Goal: Task Accomplishment & Management: Use online tool/utility

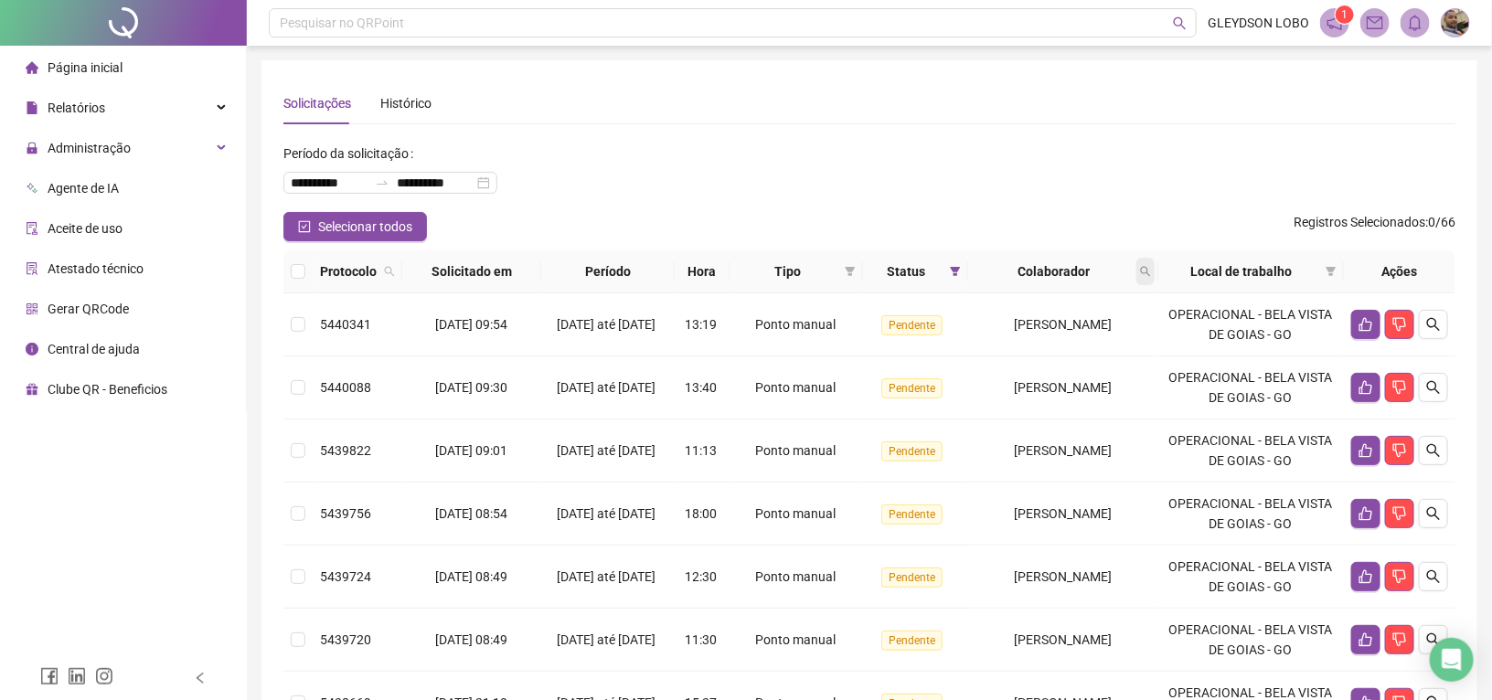
click at [1155, 263] on span at bounding box center [1146, 271] width 18 height 27
click at [1090, 312] on input "text" at bounding box center [1076, 310] width 172 height 29
type input "******"
click at [1021, 346] on button "Buscar" at bounding box center [1031, 344] width 82 height 22
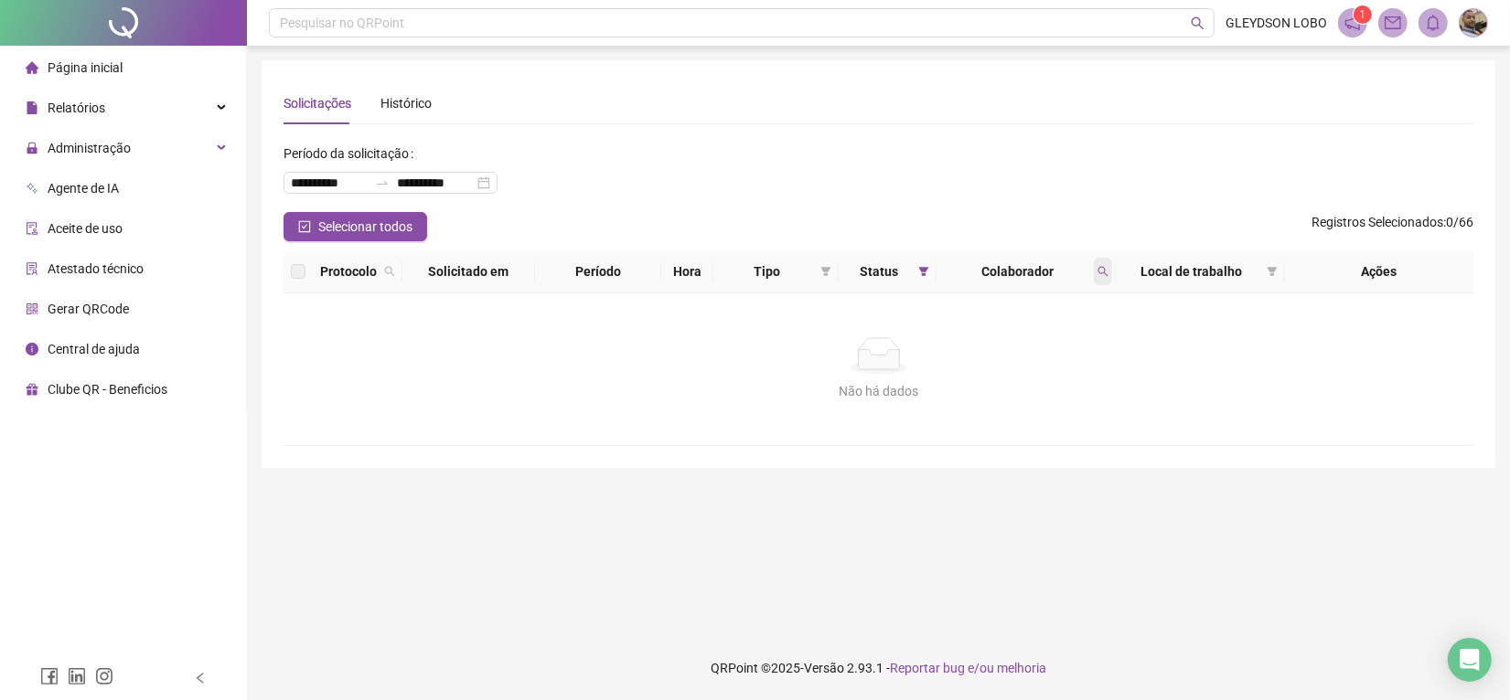
click at [1104, 274] on icon "search" at bounding box center [1102, 271] width 11 height 11
click at [1093, 339] on button "Limpar" at bounding box center [1062, 346] width 82 height 22
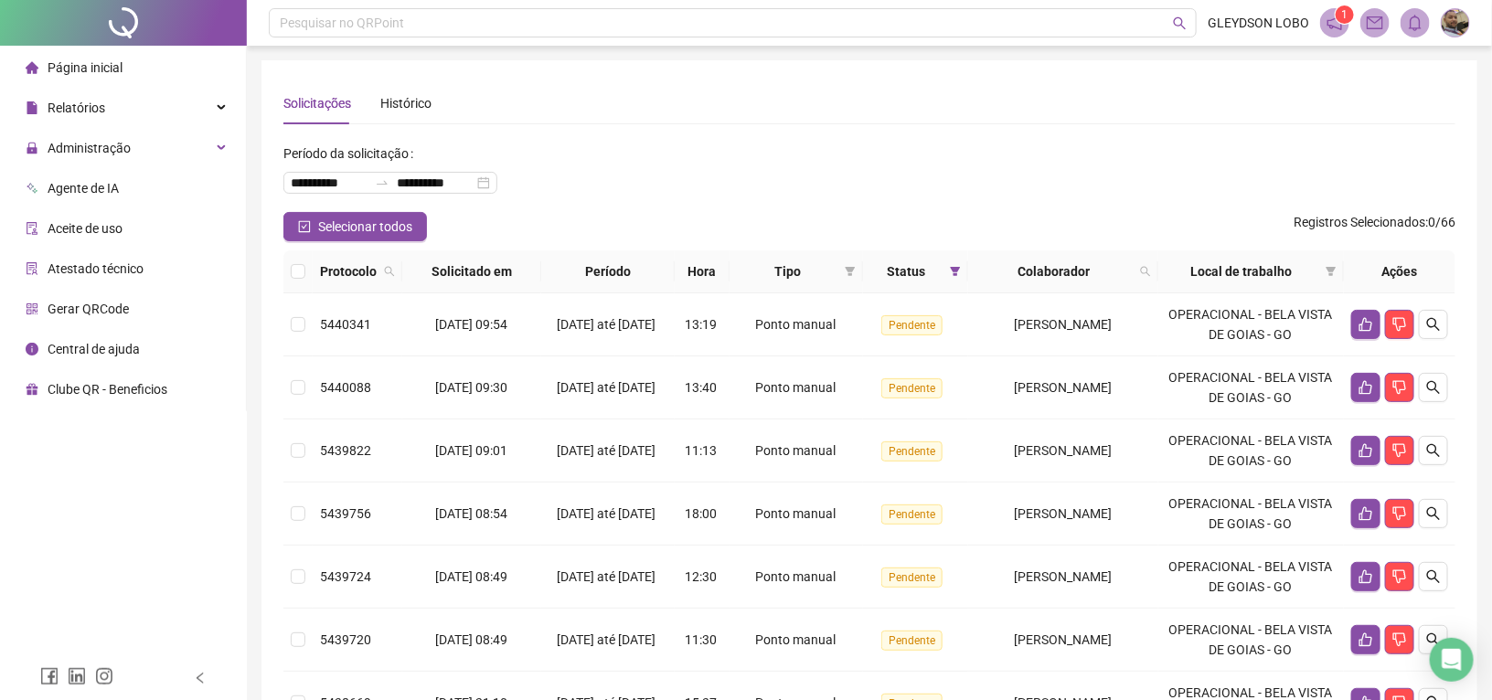
click at [1133, 268] on span "Colaborador" at bounding box center [1054, 272] width 157 height 20
click at [1155, 275] on span at bounding box center [1146, 271] width 18 height 27
click at [1072, 309] on input "text" at bounding box center [1076, 310] width 172 height 29
type input "*******"
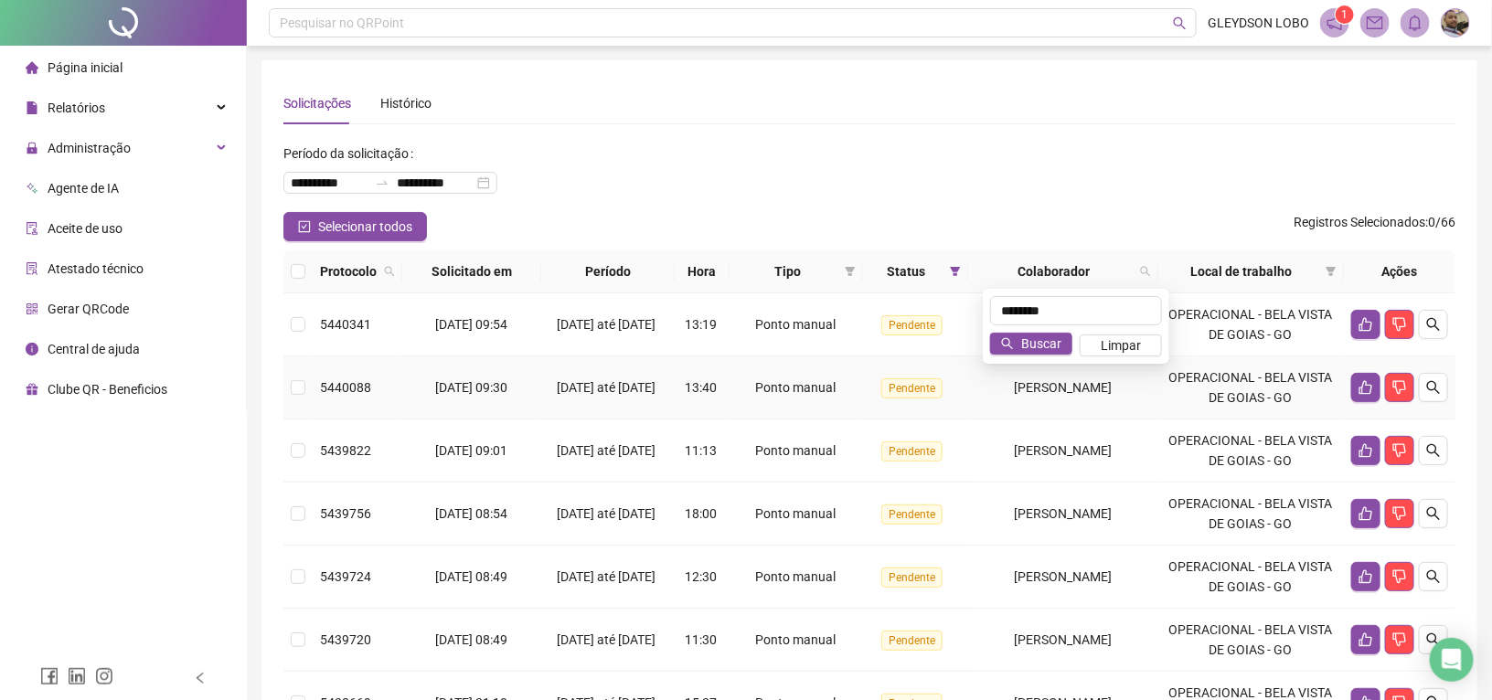
click at [1041, 367] on td "MATEUS RODRIGUES VENANCIO" at bounding box center [1063, 388] width 190 height 63
click at [1151, 270] on icon "search" at bounding box center [1145, 271] width 11 height 11
click at [1049, 309] on input "text" at bounding box center [1076, 310] width 172 height 29
type input "*******"
click at [1036, 343] on span "Buscar" at bounding box center [1041, 344] width 40 height 20
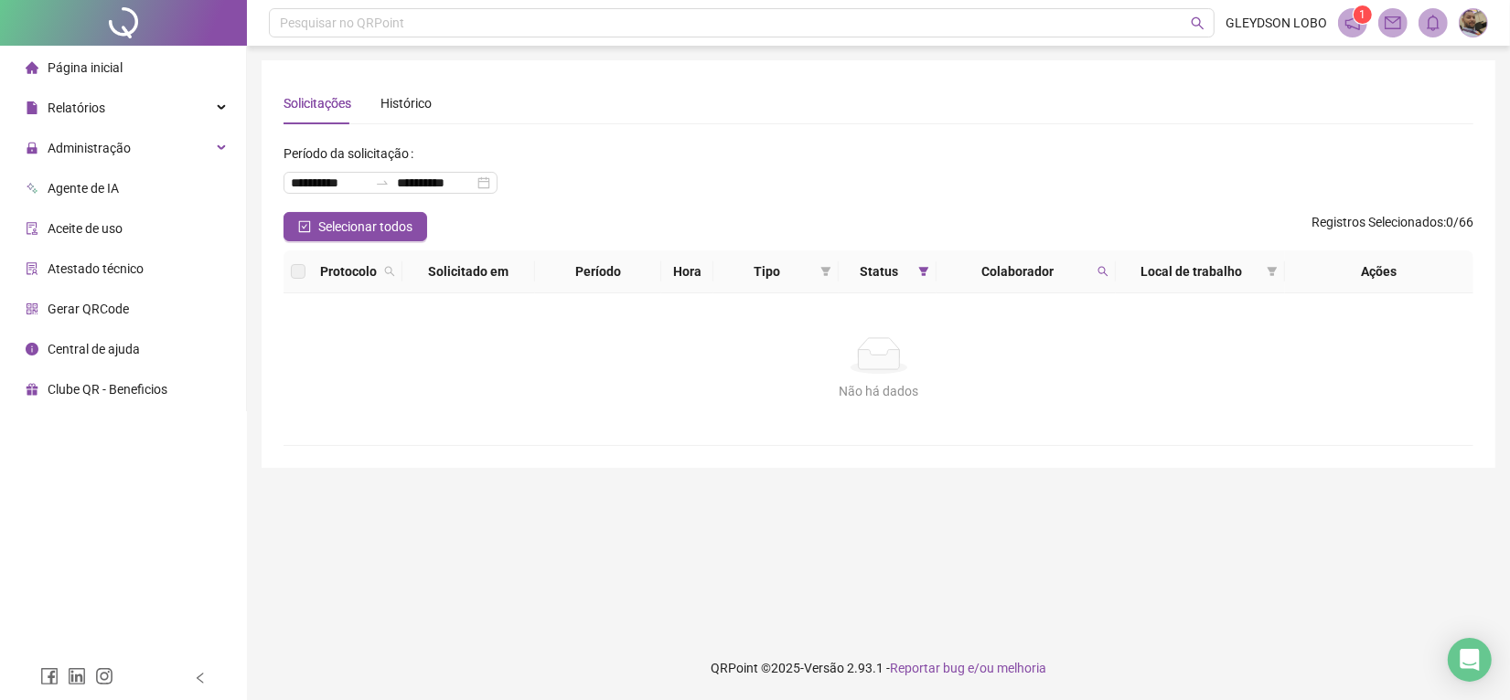
click at [1082, 272] on span "Colaborador" at bounding box center [1017, 272] width 146 height 20
click at [1097, 268] on icon "search" at bounding box center [1102, 271] width 11 height 11
click at [1066, 345] on span "Limpar" at bounding box center [1063, 346] width 40 height 20
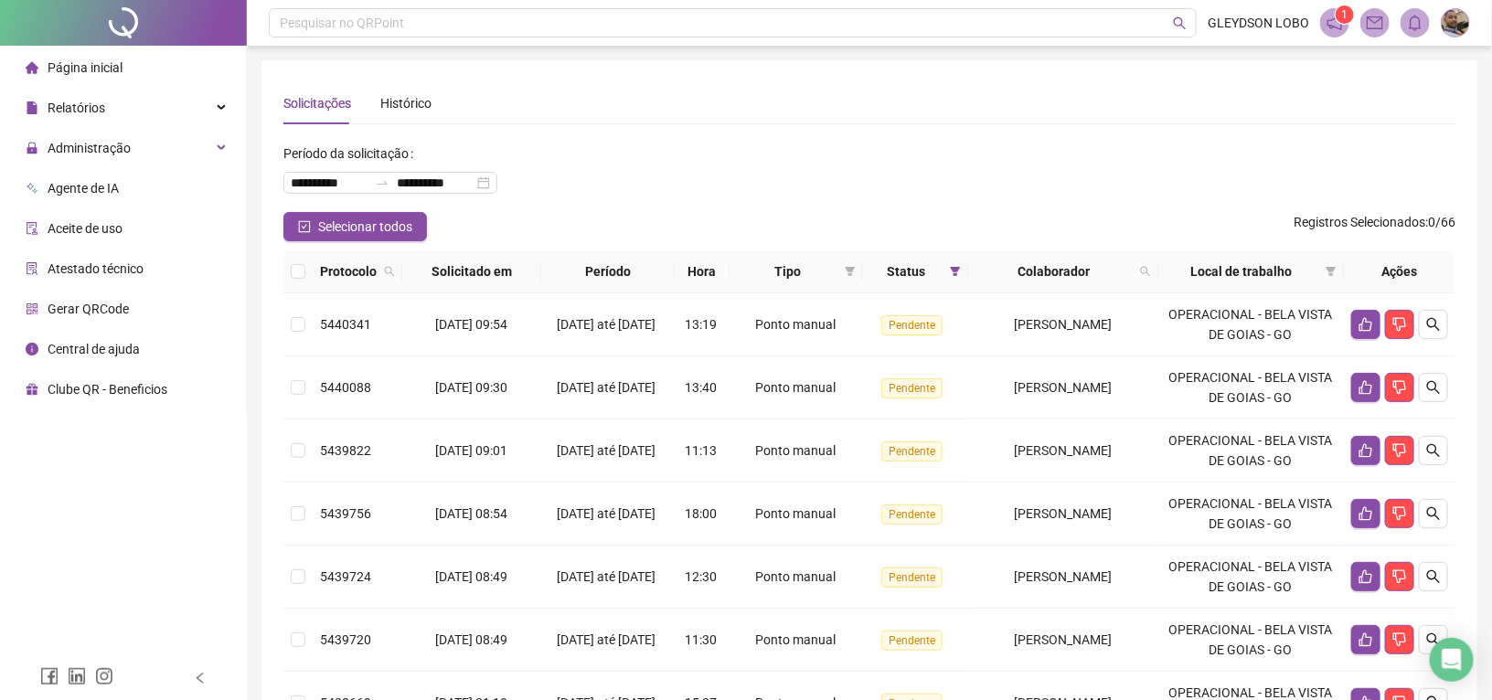
click at [1054, 218] on div "Selecionar todos Registros Selecionados : 0 / 66" at bounding box center [869, 226] width 1172 height 29
click at [1151, 271] on icon "search" at bounding box center [1145, 271] width 11 height 11
click at [1020, 305] on input "text" at bounding box center [1076, 310] width 172 height 29
click at [1020, 344] on button "Buscar" at bounding box center [1031, 344] width 82 height 22
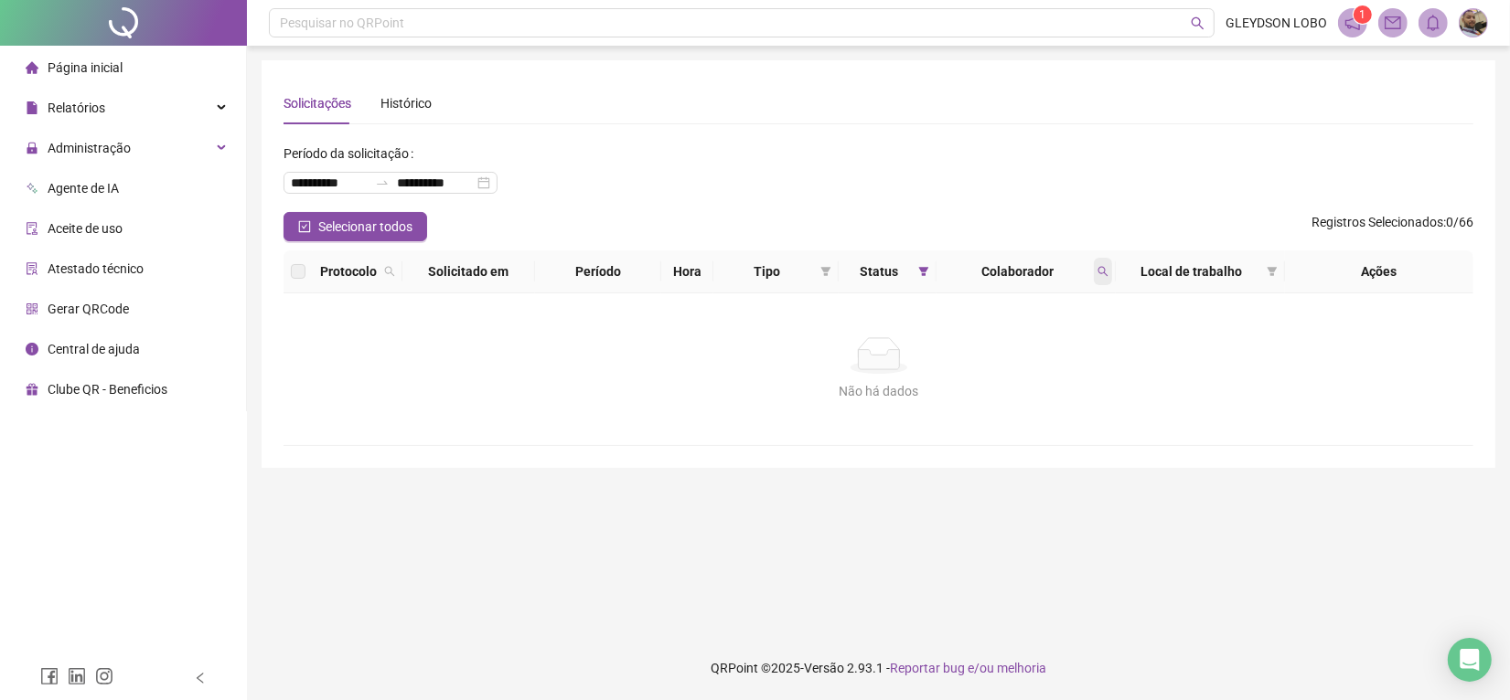
click at [1097, 270] on icon "search" at bounding box center [1102, 271] width 11 height 11
drag, startPoint x: 1089, startPoint y: 343, endPoint x: 1064, endPoint y: 280, distance: 68.1
click at [1088, 343] on button "Limpar" at bounding box center [1062, 346] width 82 height 22
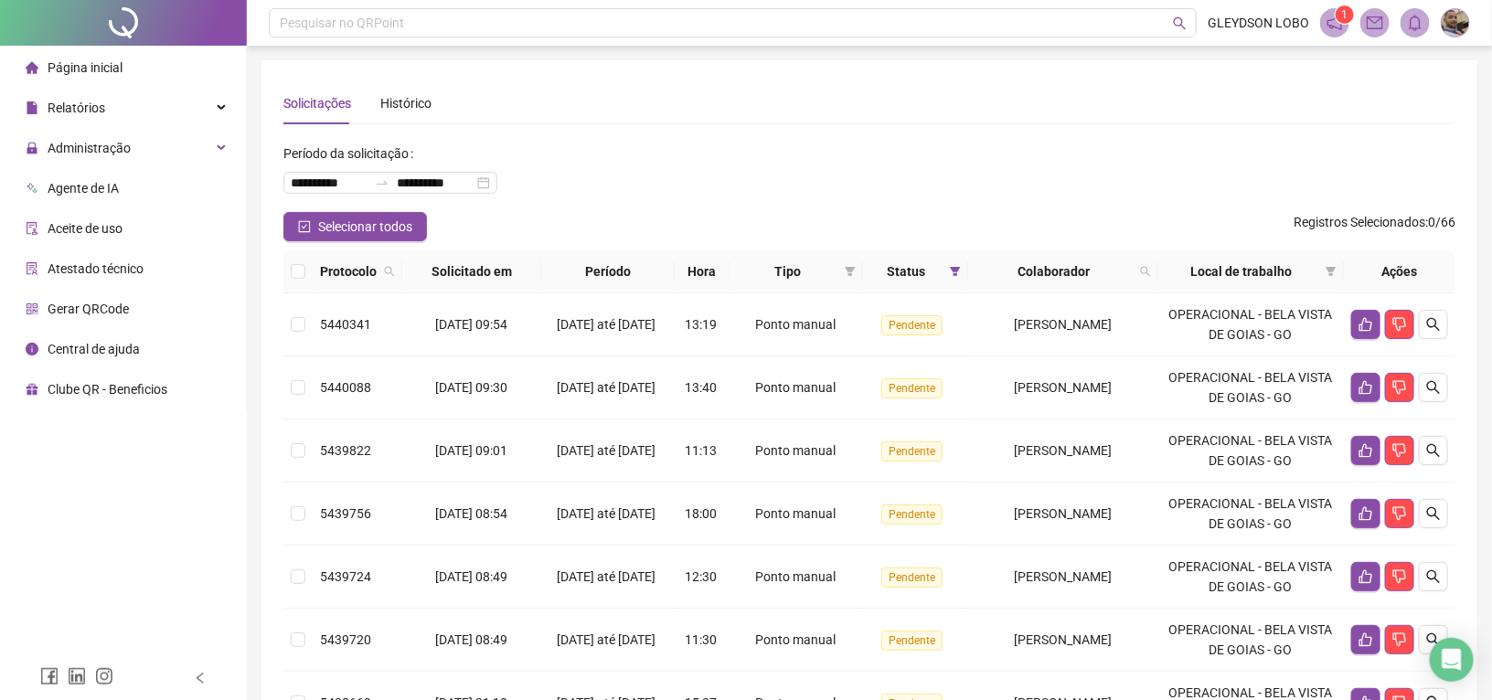
click at [1032, 165] on div "**********" at bounding box center [869, 175] width 1172 height 73
click at [1150, 267] on span at bounding box center [1146, 271] width 18 height 27
click at [1094, 322] on input "text" at bounding box center [1076, 310] width 172 height 29
type input "****"
click at [1045, 343] on span "Buscar" at bounding box center [1041, 344] width 40 height 20
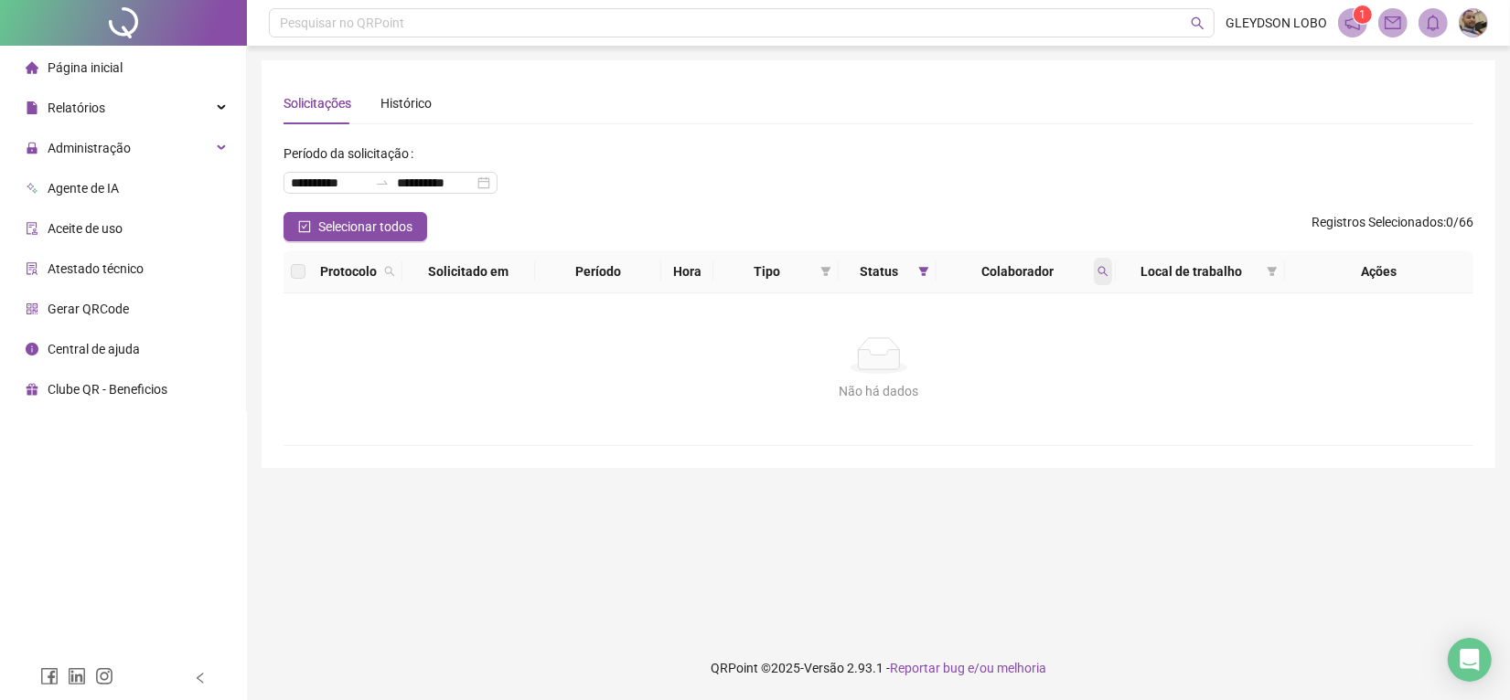
click at [1100, 284] on th "Colaborador" at bounding box center [1025, 272] width 179 height 43
click at [1105, 285] on th "Colaborador" at bounding box center [1025, 272] width 179 height 43
click at [1102, 277] on span at bounding box center [1103, 271] width 18 height 27
click at [1081, 336] on span "Limpar" at bounding box center [1063, 346] width 40 height 20
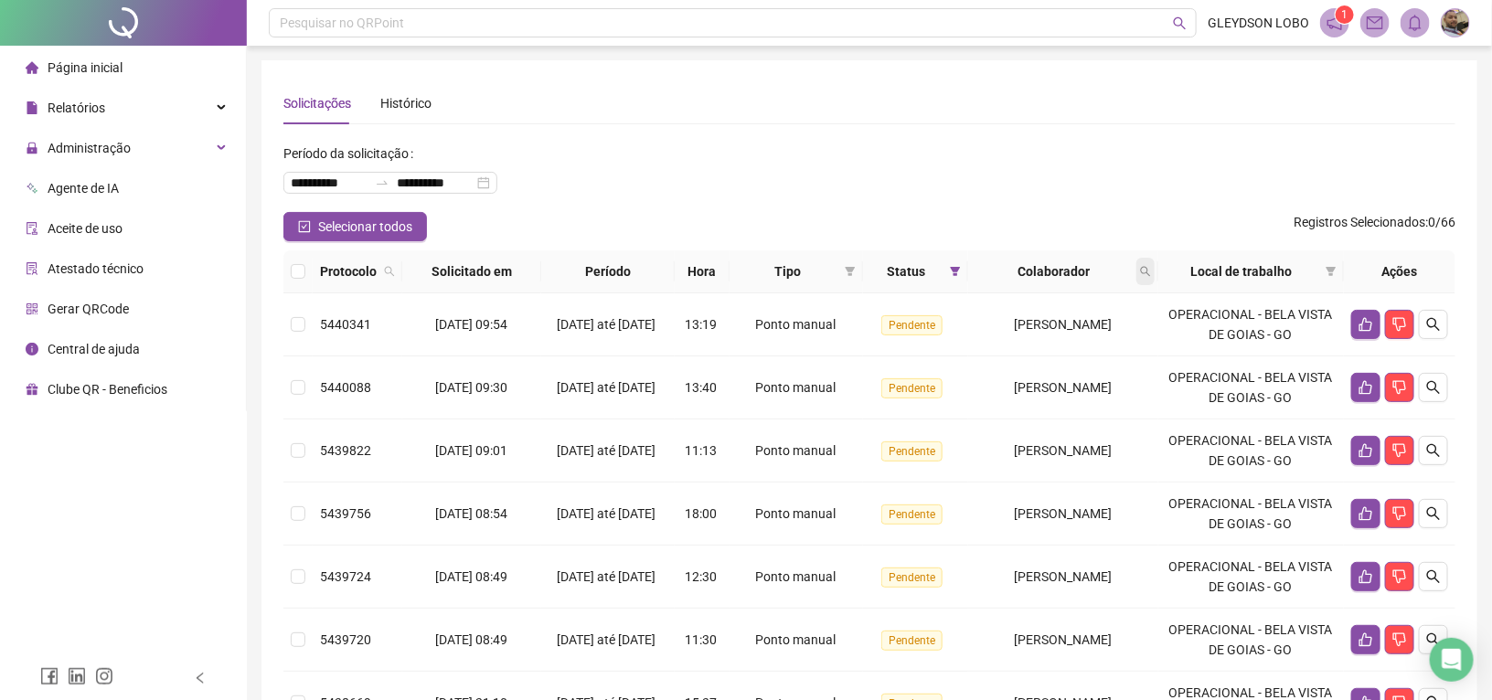
click at [1151, 270] on icon "search" at bounding box center [1145, 271] width 11 height 11
click at [1076, 312] on input "text" at bounding box center [1076, 310] width 172 height 29
type input "****"
click at [1033, 344] on span "Buscar" at bounding box center [1041, 344] width 40 height 20
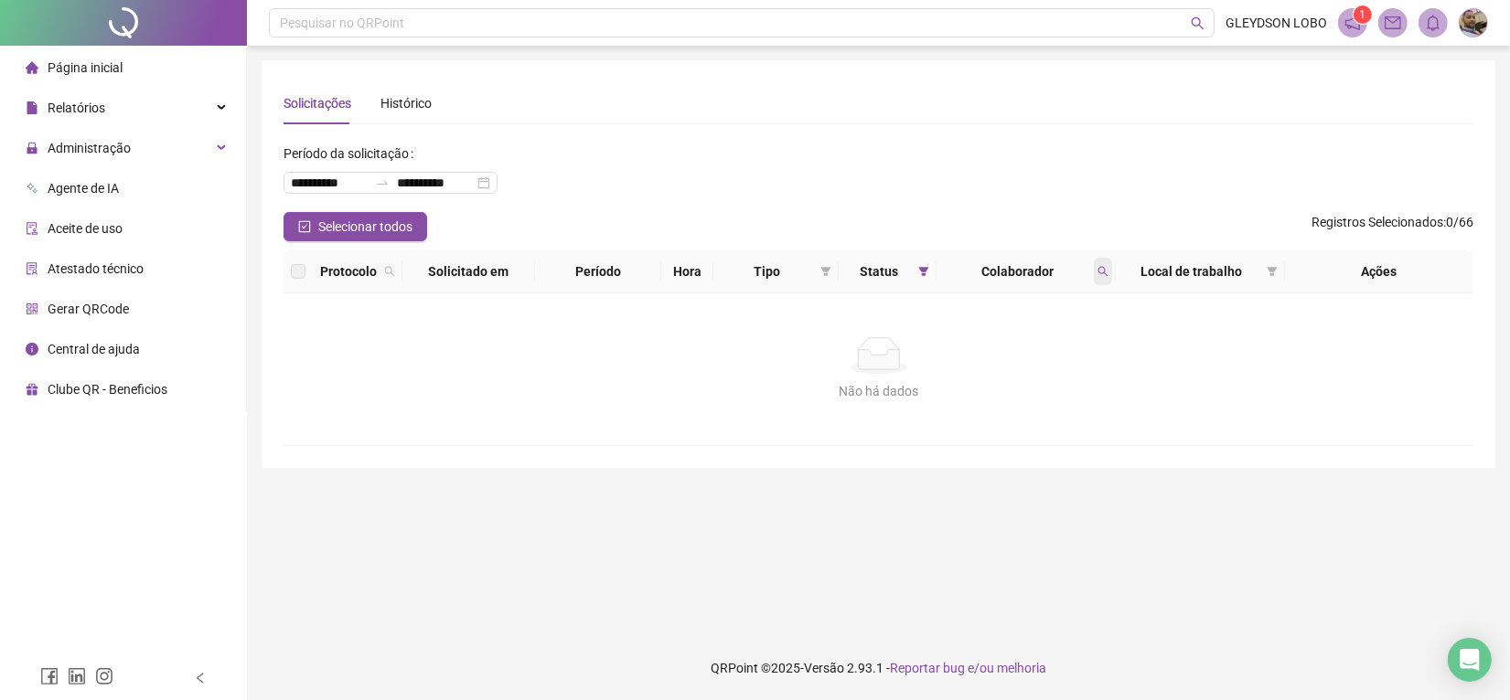
click at [1099, 267] on icon "search" at bounding box center [1103, 272] width 10 height 10
click at [1064, 350] on span "Limpar" at bounding box center [1063, 346] width 40 height 20
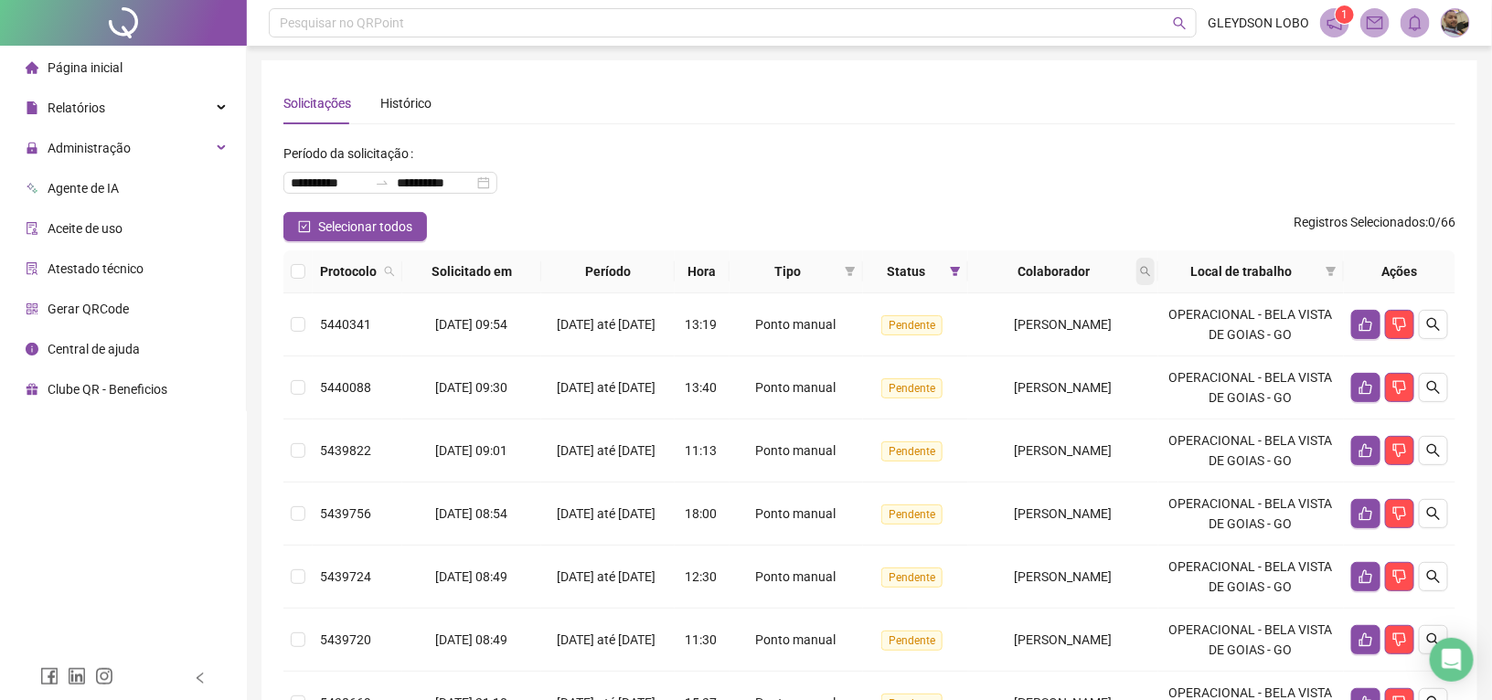
click at [1151, 271] on icon "search" at bounding box center [1145, 271] width 11 height 11
click at [1058, 314] on input "text" at bounding box center [1076, 310] width 172 height 29
type input "****"
click at [1052, 336] on span "Buscar" at bounding box center [1041, 344] width 40 height 20
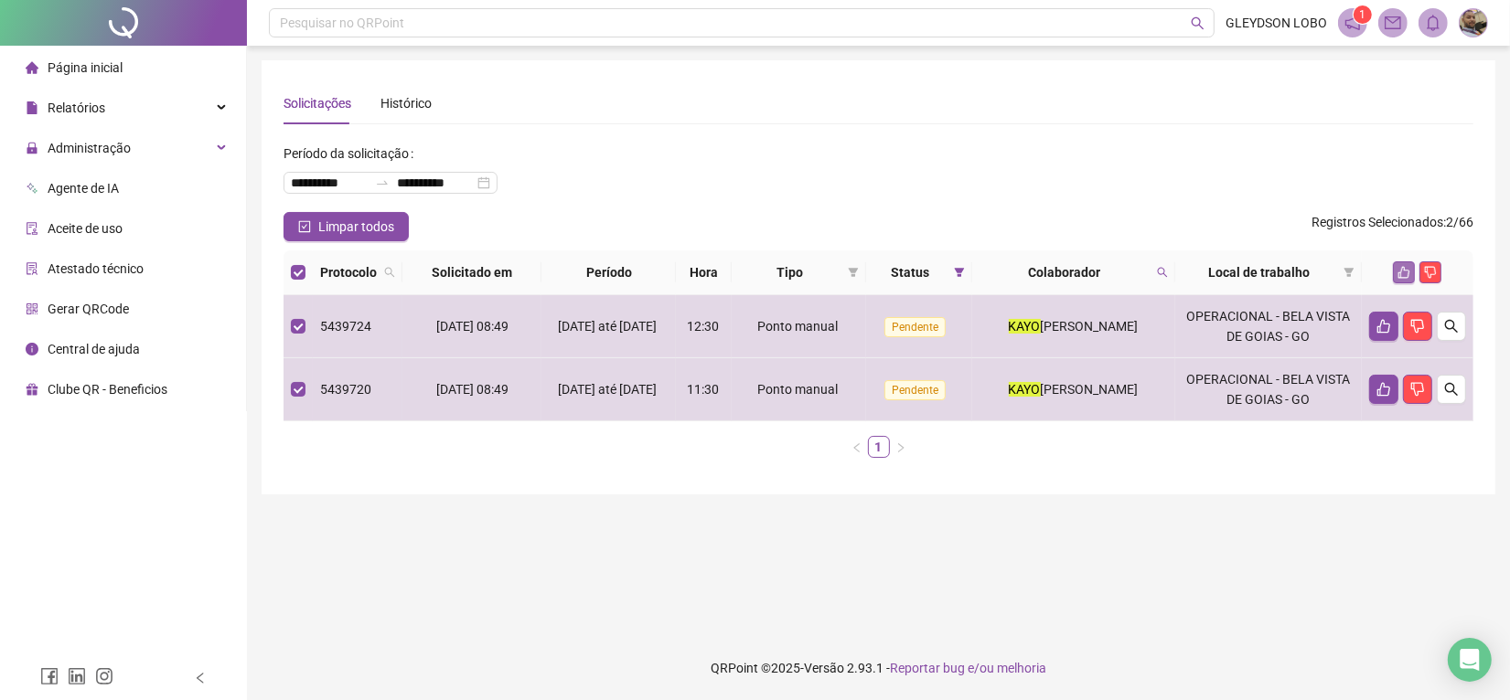
click at [1399, 271] on icon "like" at bounding box center [1403, 272] width 13 height 13
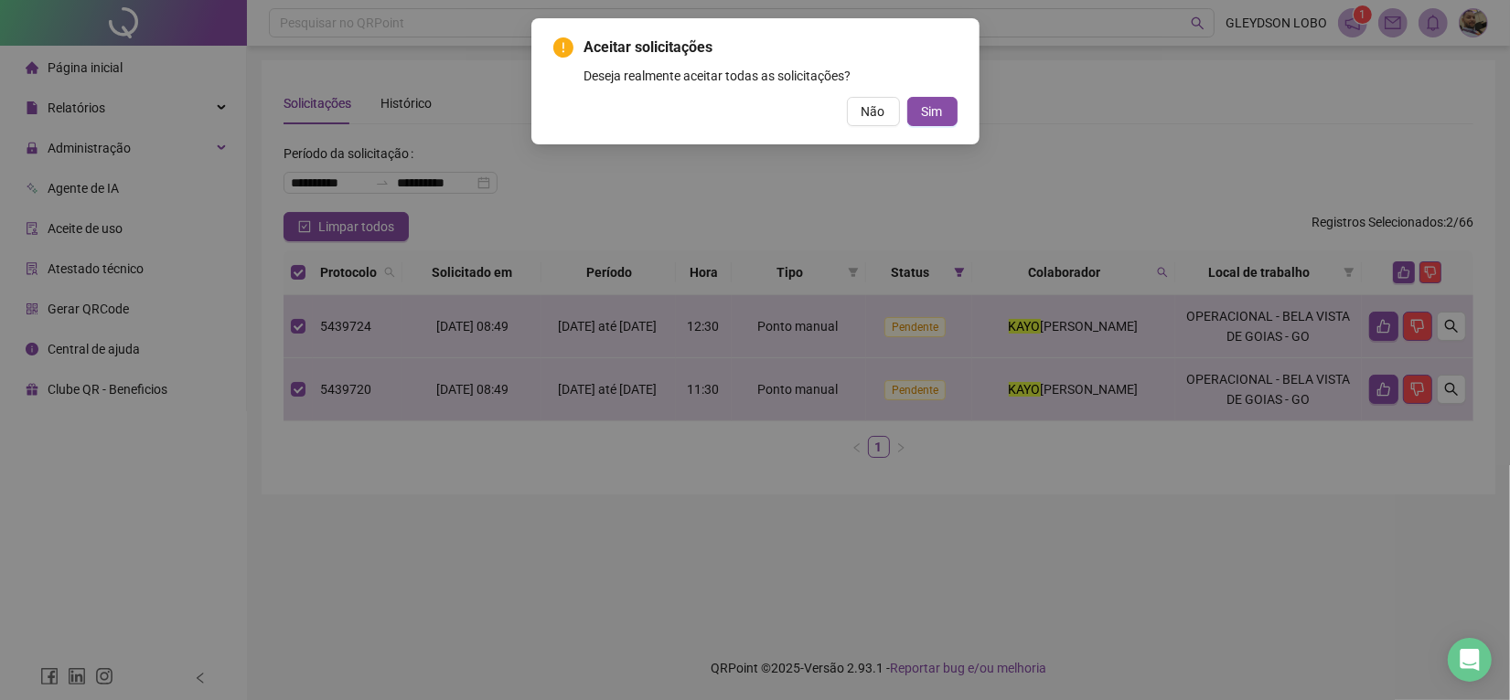
click at [914, 112] on button "Sim" at bounding box center [932, 111] width 50 height 29
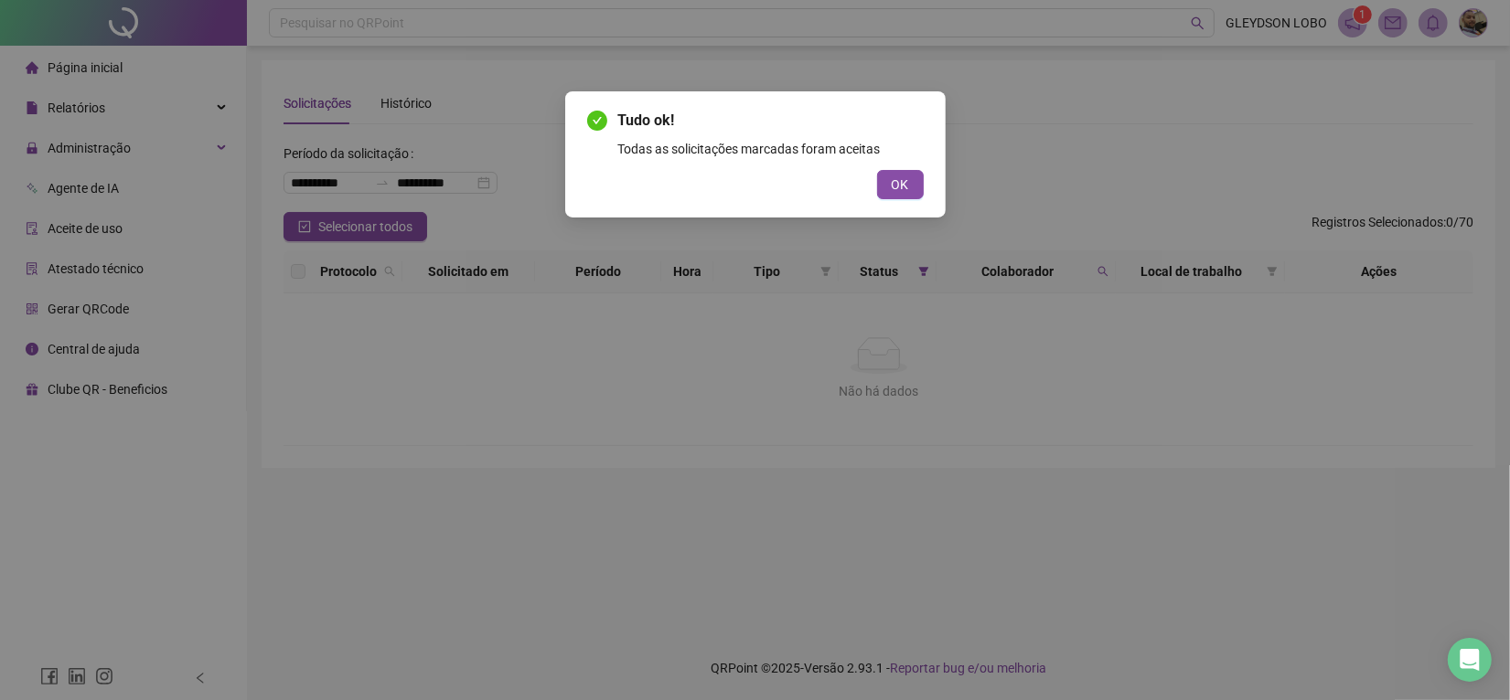
drag, startPoint x: 901, startPoint y: 176, endPoint x: 533, endPoint y: 181, distance: 367.7
click at [896, 176] on span "OK" at bounding box center [900, 185] width 17 height 20
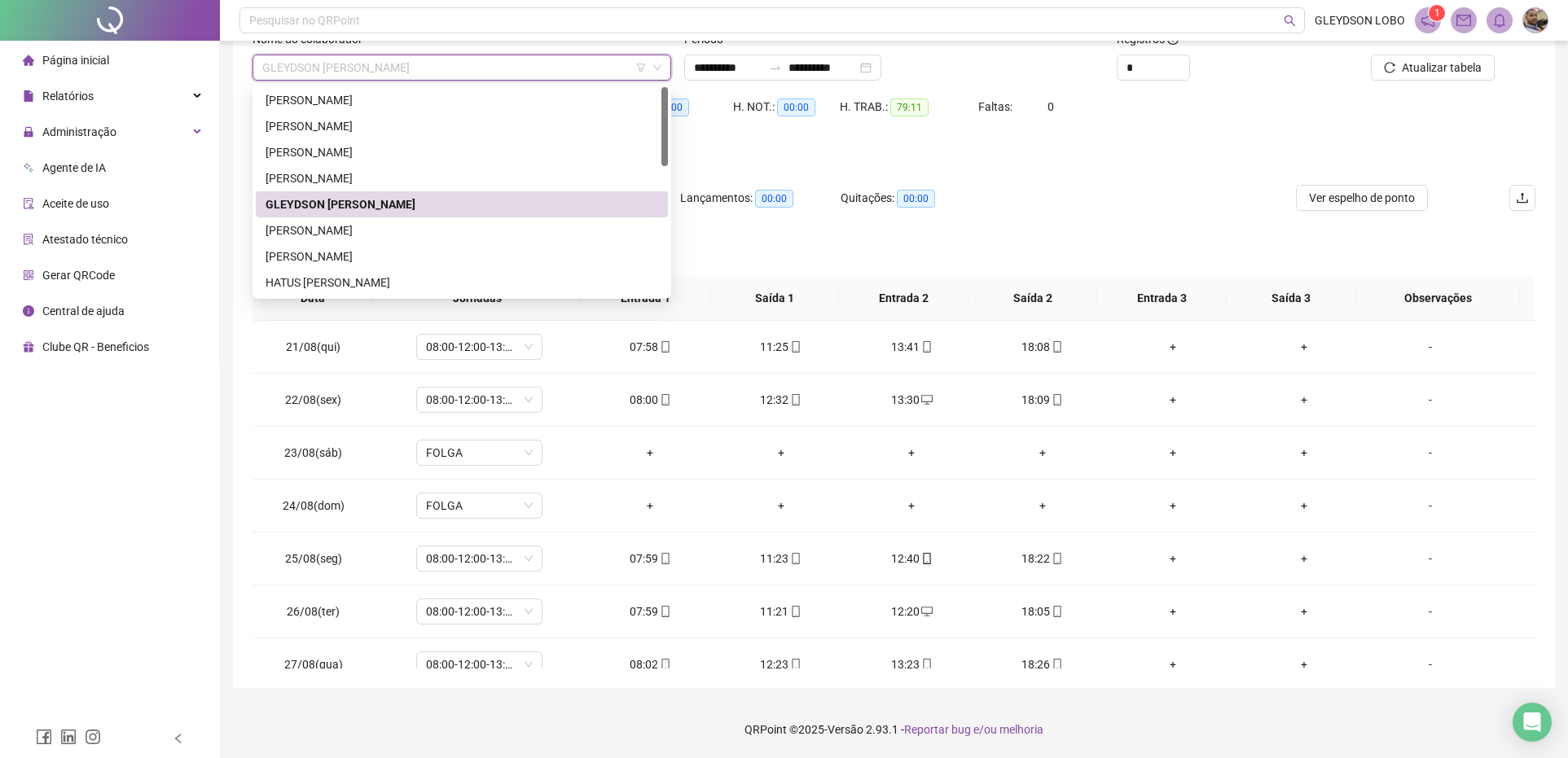
scroll to position [1300, 0]
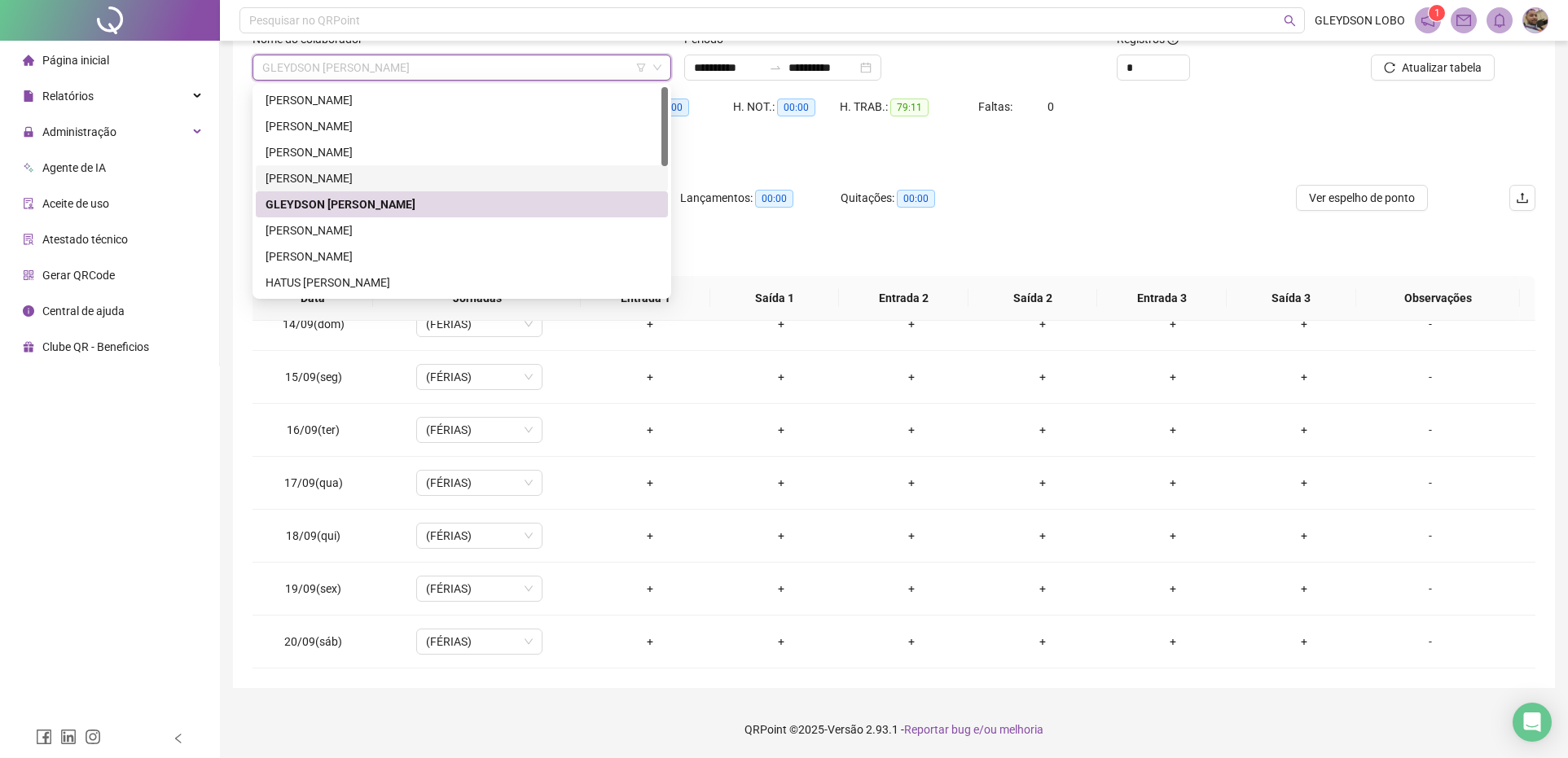
click at [319, 175] on div "[PERSON_NAME]" at bounding box center [461, 178] width 393 height 18
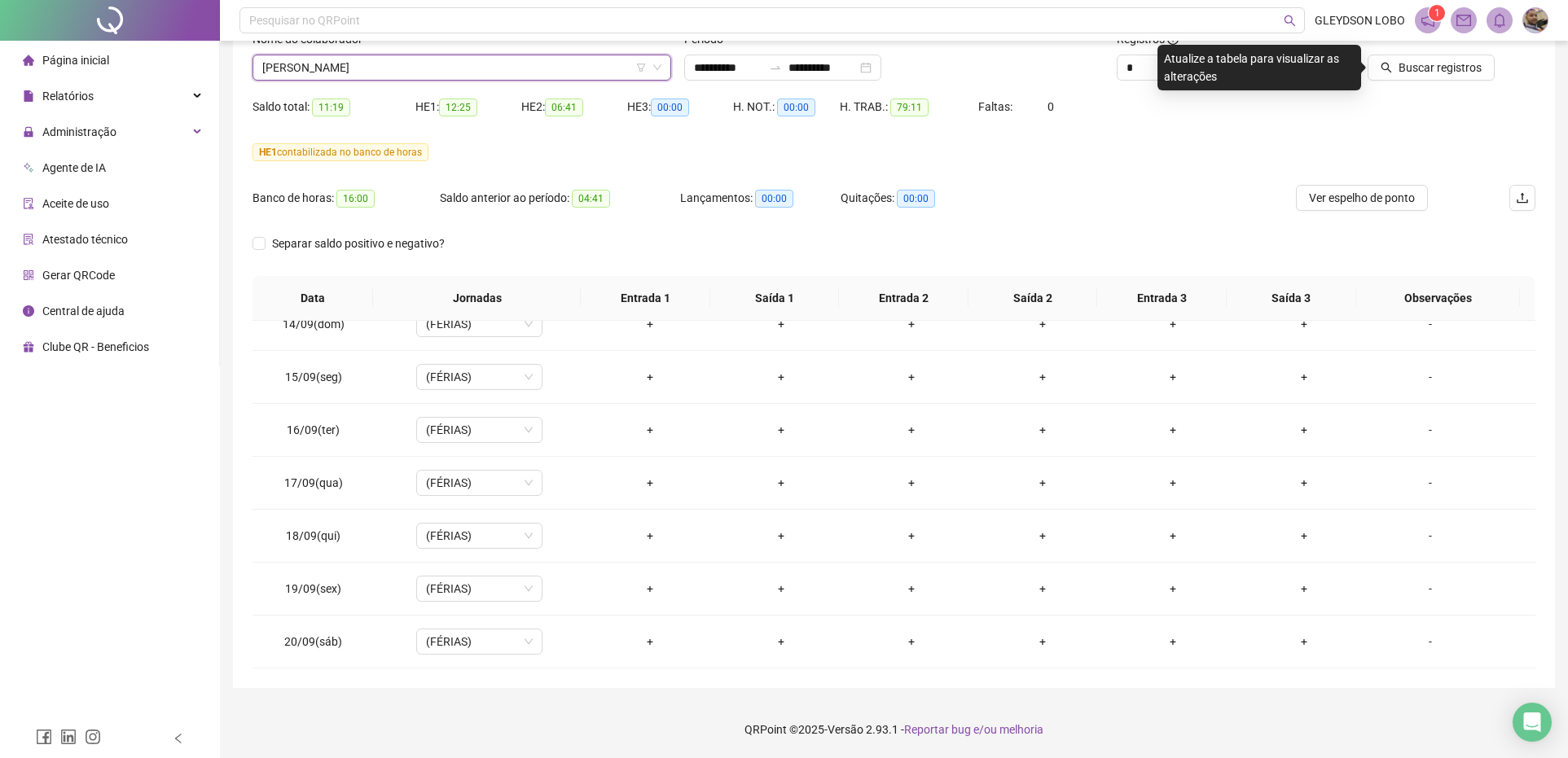
click at [1075, 160] on div "HE 1 contabilizada no banco de horas" at bounding box center [894, 151] width 1283 height 26
click at [1431, 71] on span "Buscar registros" at bounding box center [1440, 68] width 83 height 18
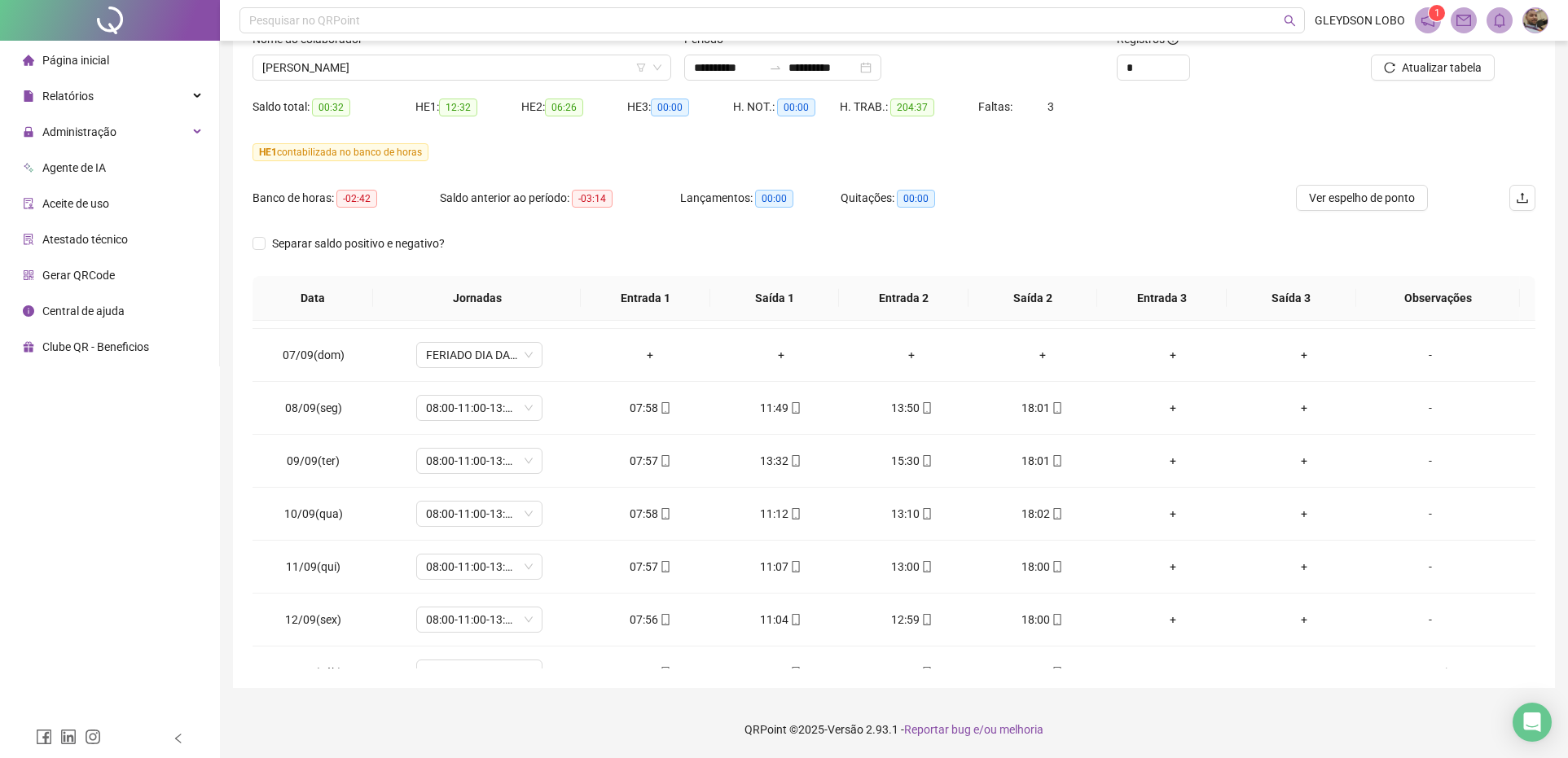
scroll to position [586, 0]
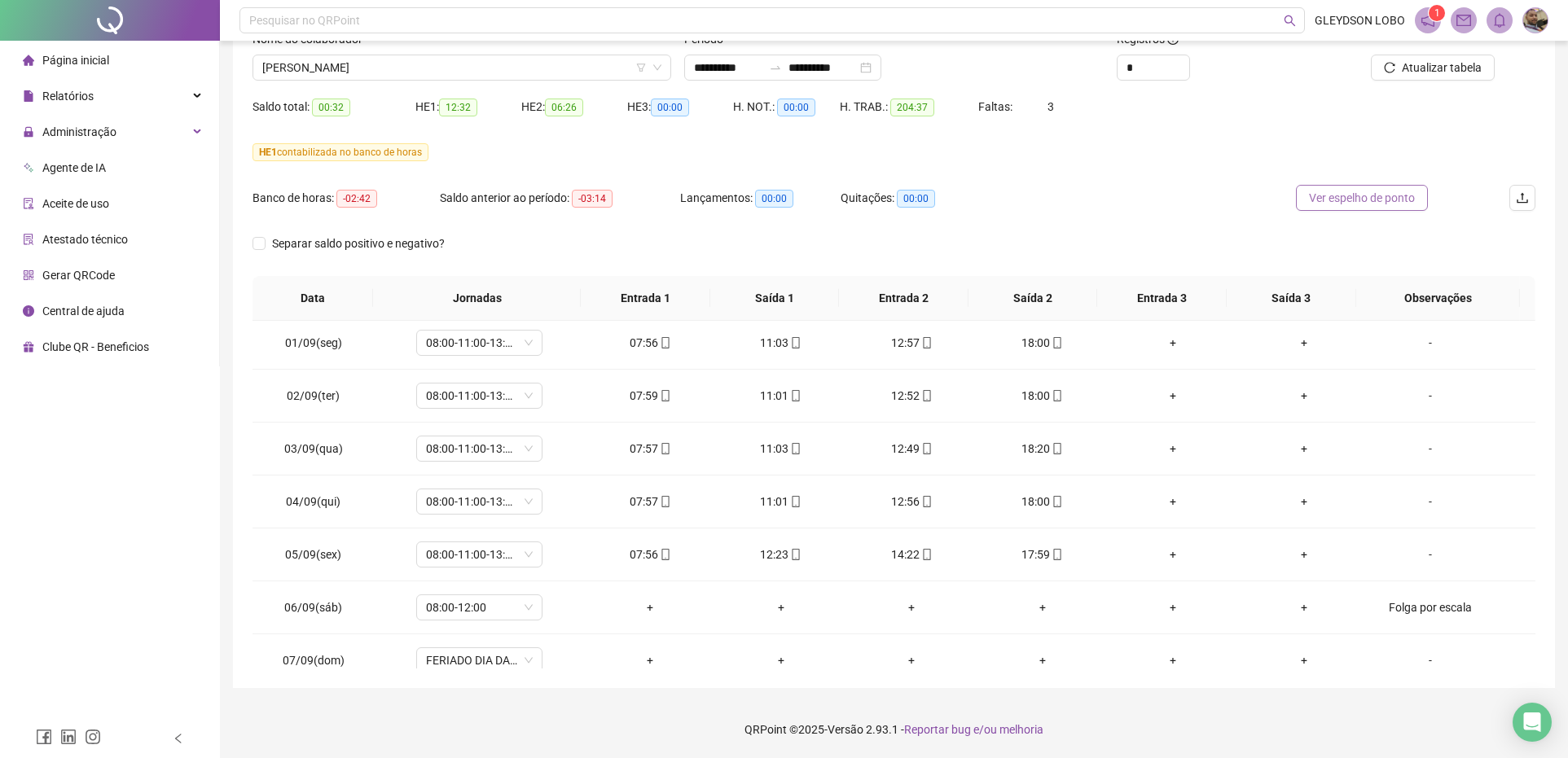
click at [1329, 195] on span "Ver espelho de ponto" at bounding box center [1362, 198] width 106 height 18
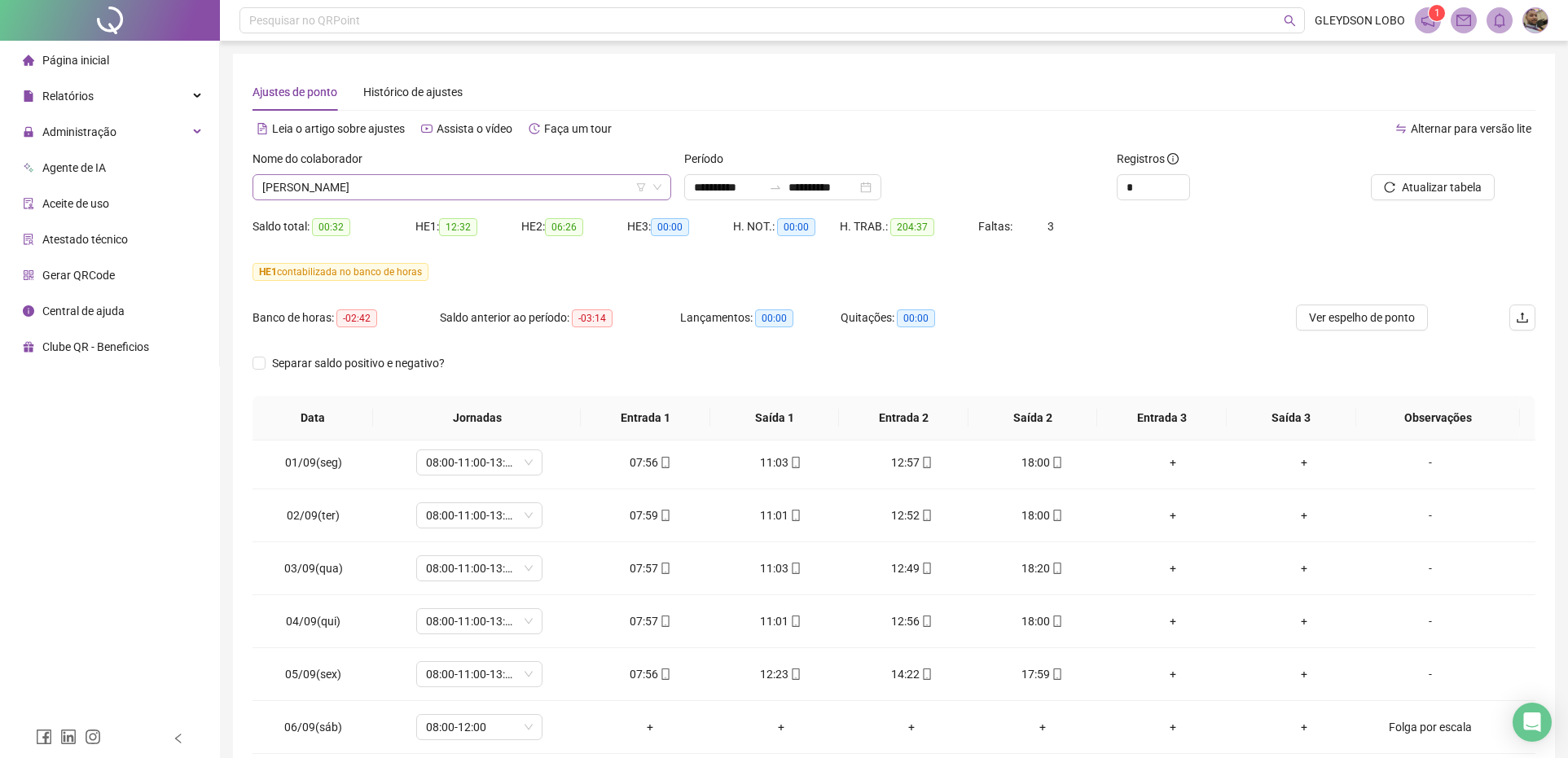
click at [413, 183] on span "[PERSON_NAME]" at bounding box center [461, 187] width 399 height 24
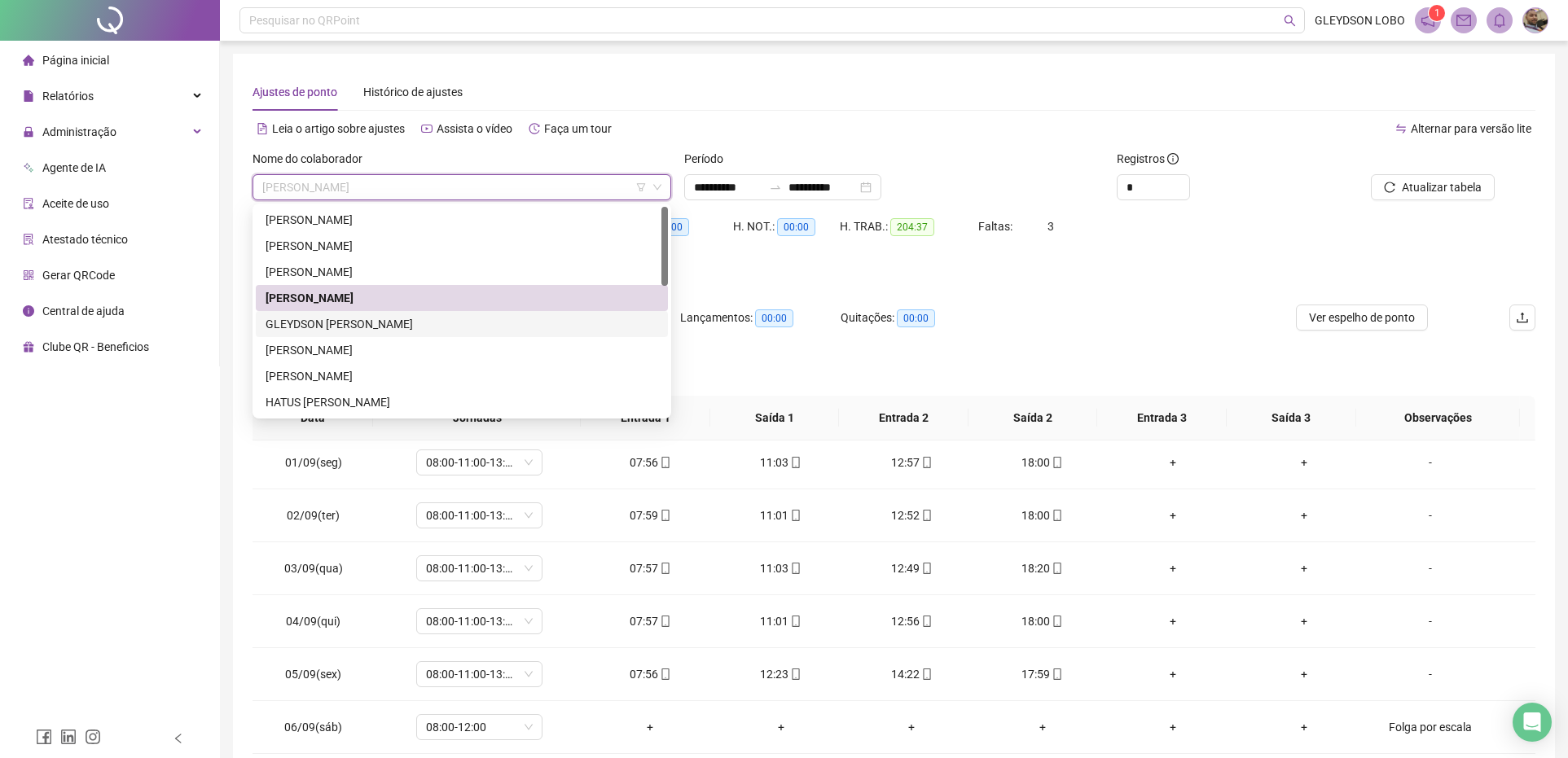
click at [319, 323] on div "GLEYDSON [PERSON_NAME]" at bounding box center [461, 324] width 393 height 18
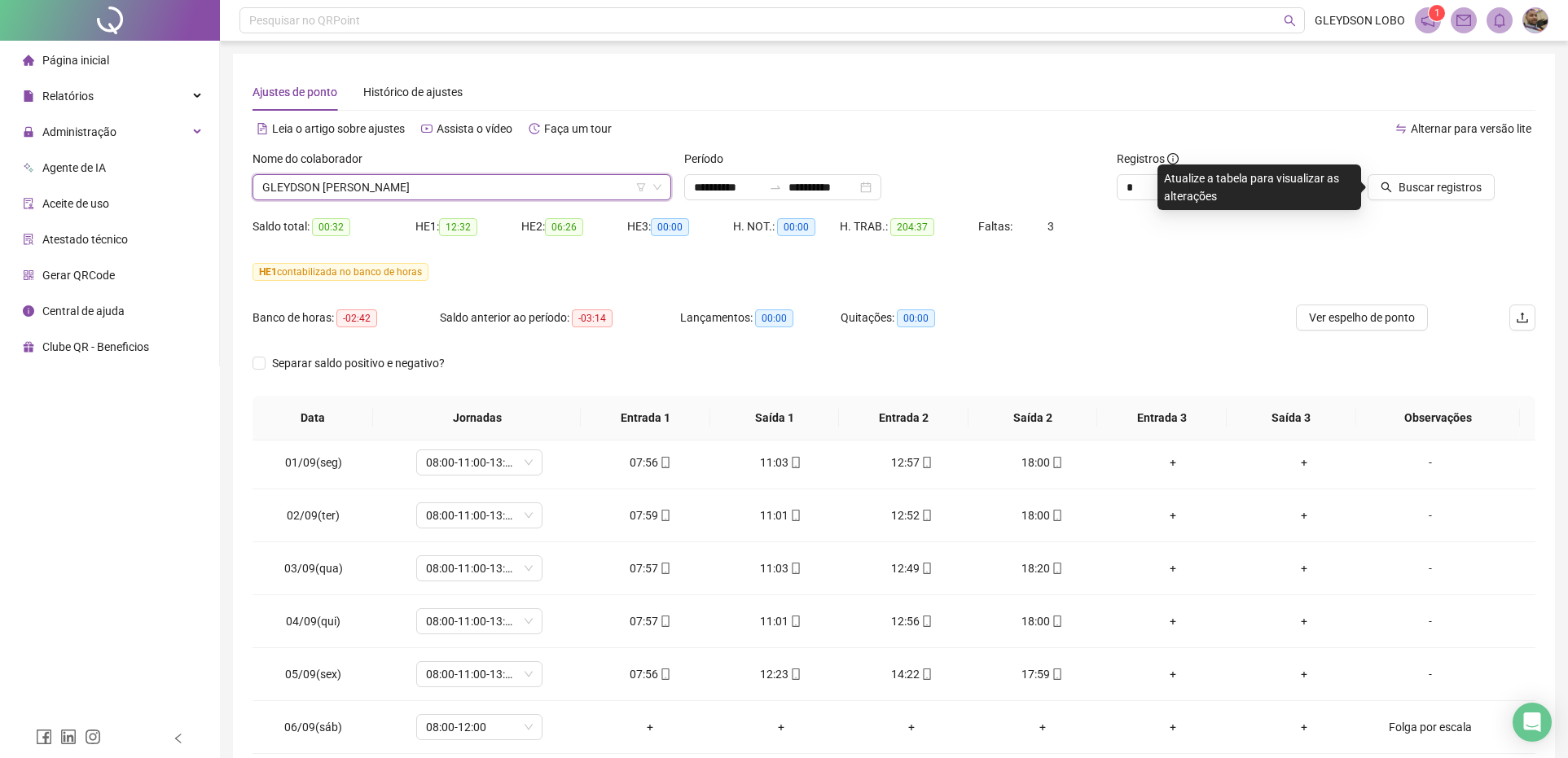
click at [413, 184] on span "GLEYDSON [PERSON_NAME]" at bounding box center [461, 187] width 399 height 24
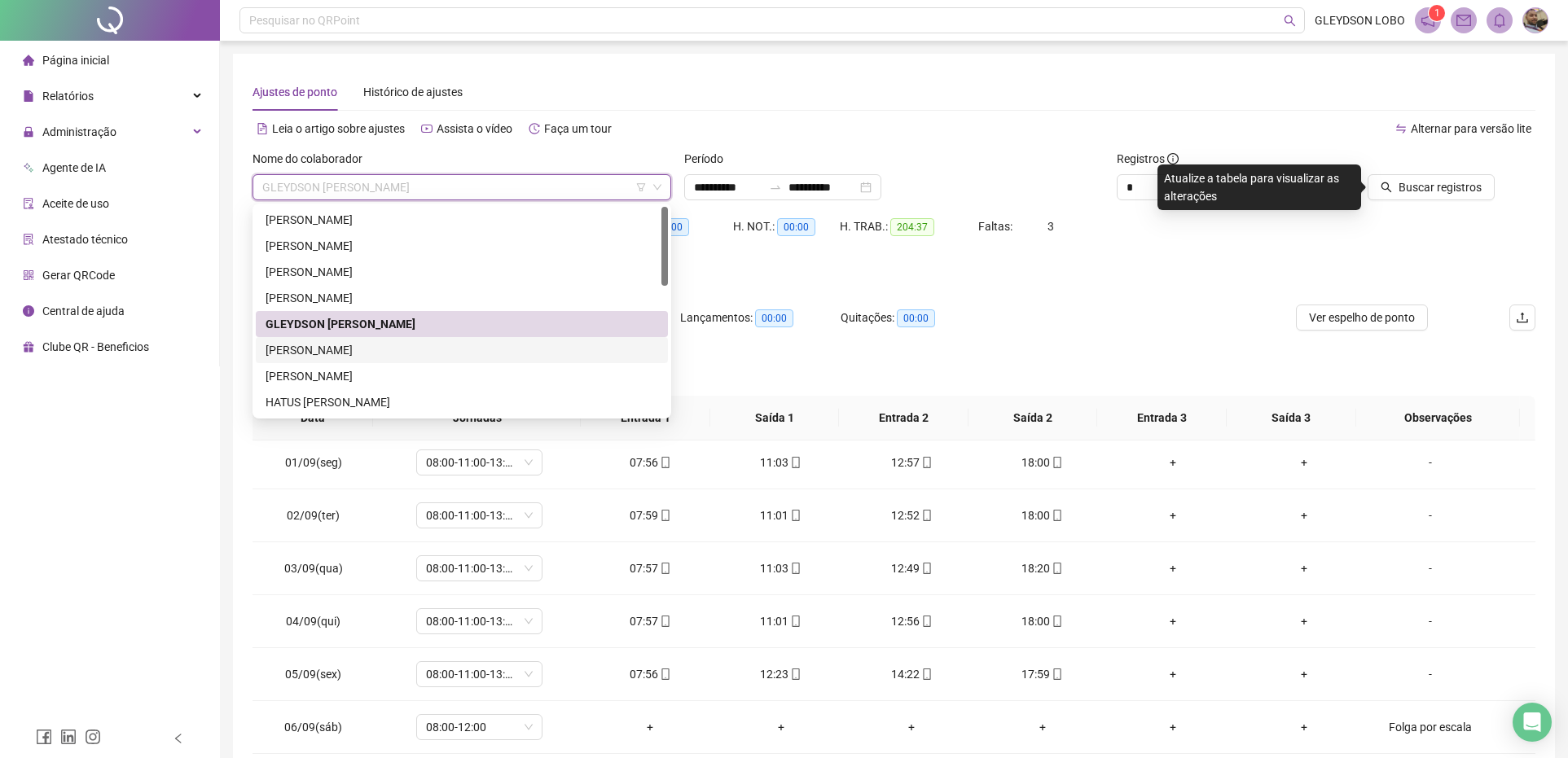
click at [302, 341] on div "[PERSON_NAME]" at bounding box center [461, 350] width 393 height 18
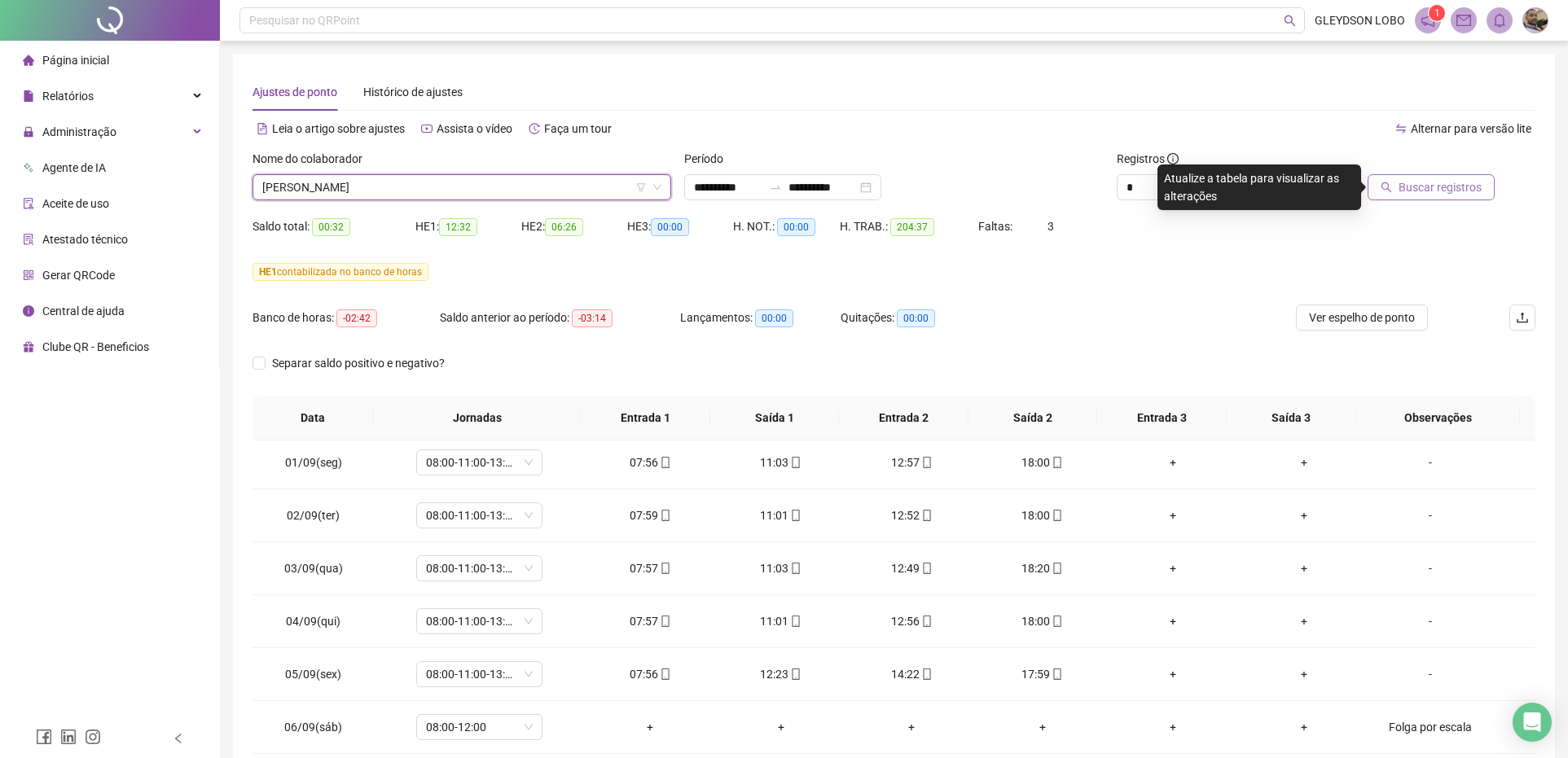
click at [1414, 179] on span "Buscar registros" at bounding box center [1440, 187] width 83 height 18
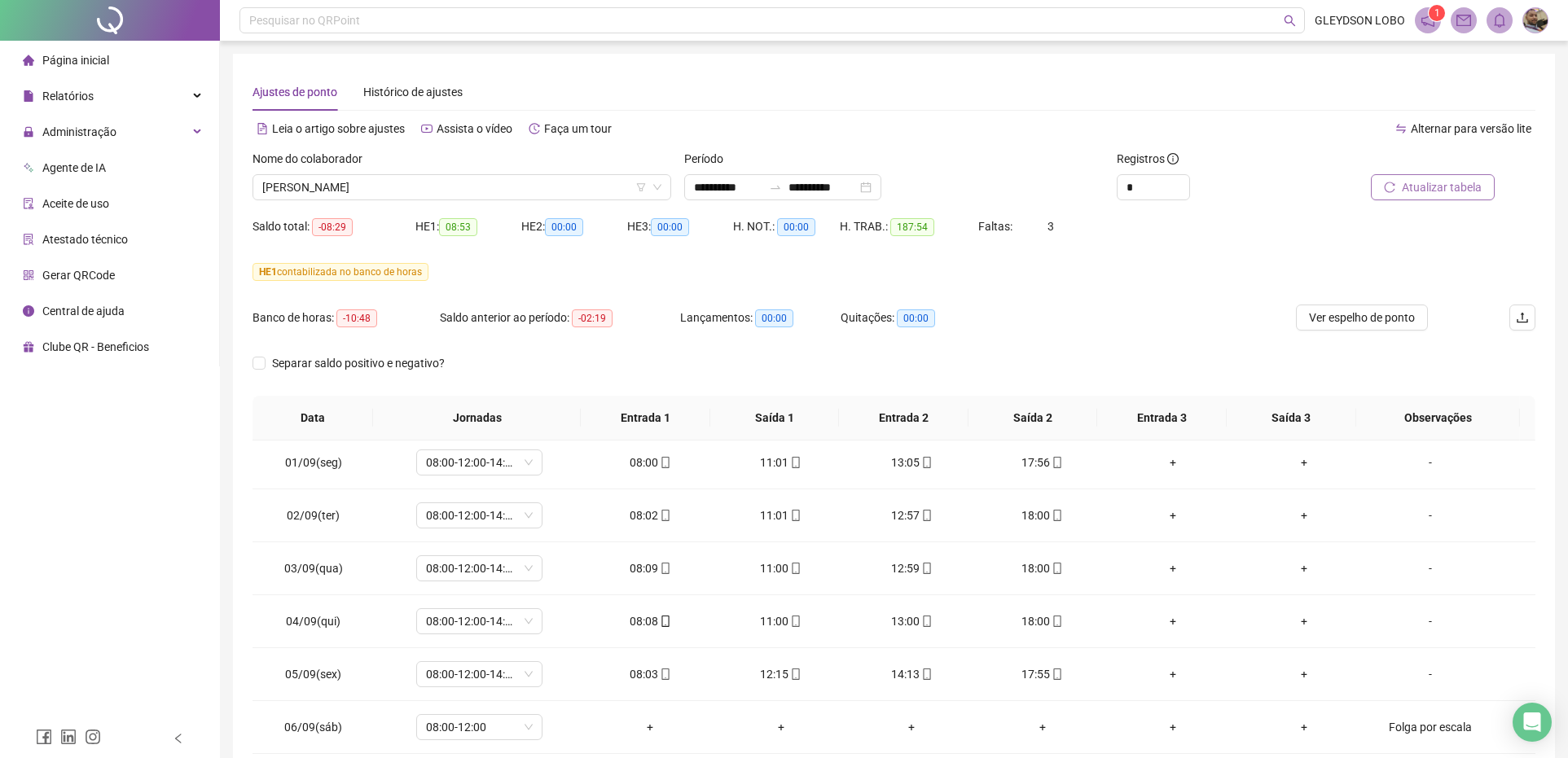
click at [1433, 189] on span "Atualizar tabela" at bounding box center [1442, 187] width 80 height 18
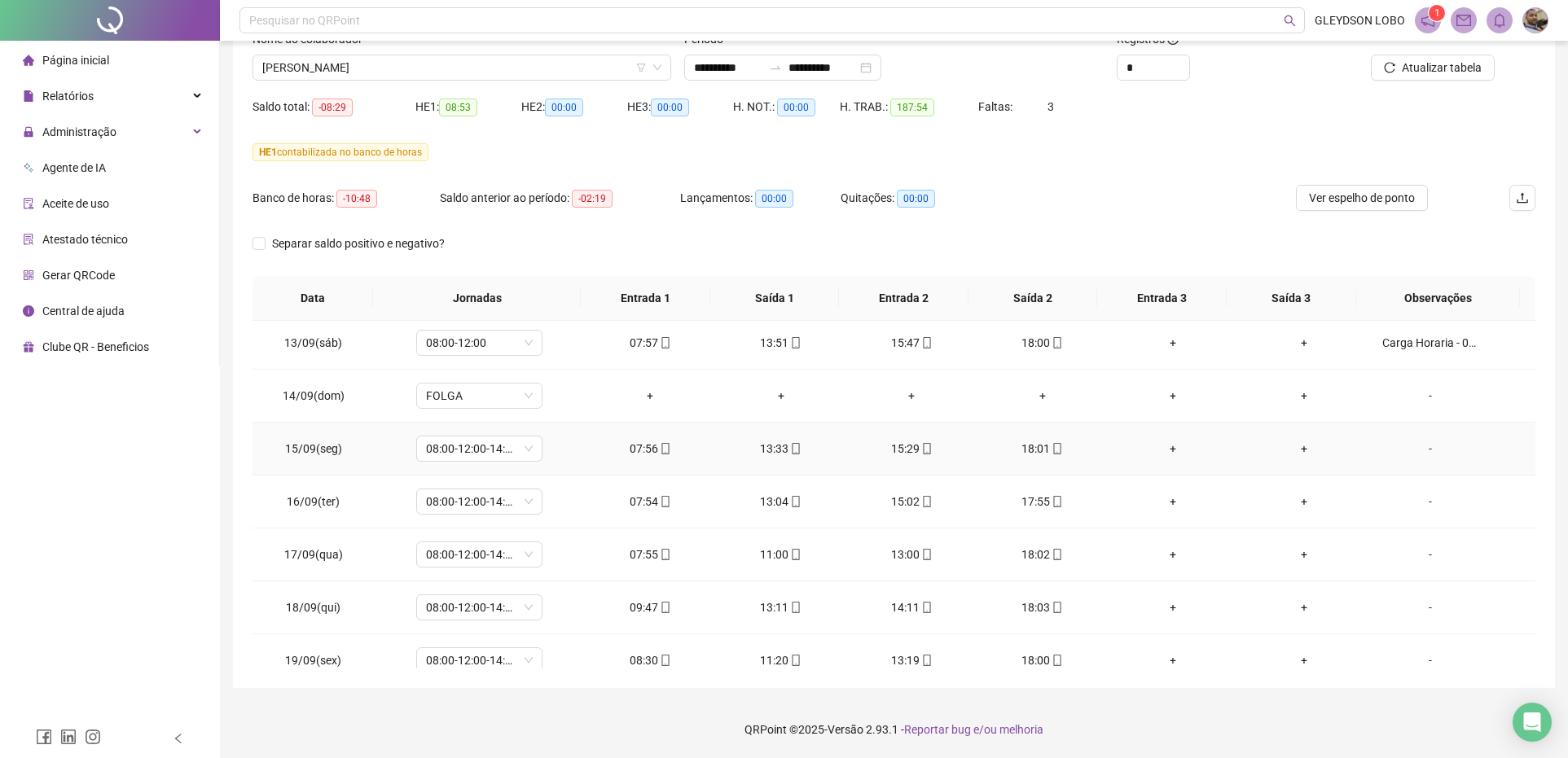
scroll to position [1300, 0]
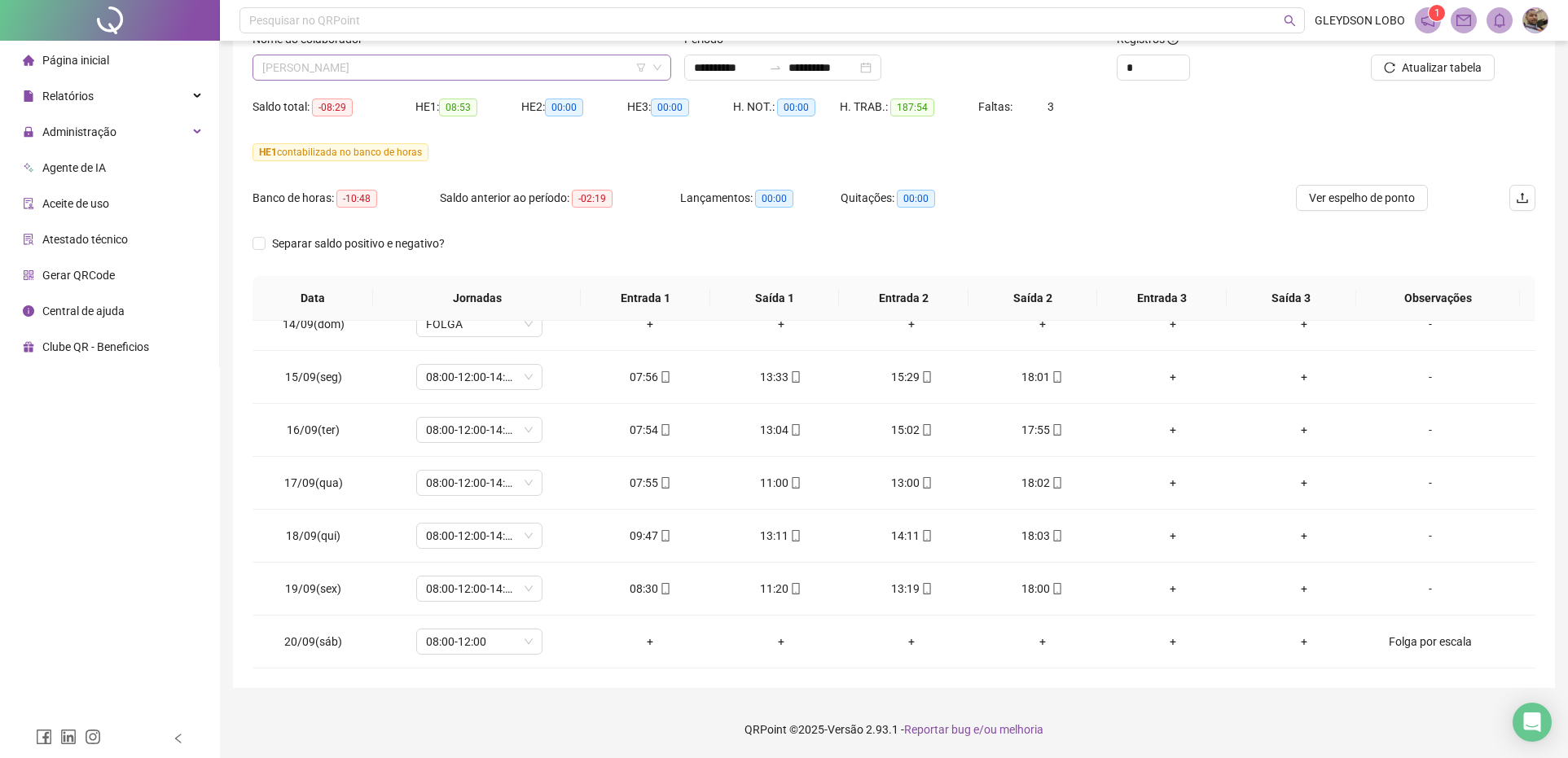
click at [502, 66] on span "[PERSON_NAME]" at bounding box center [461, 67] width 399 height 24
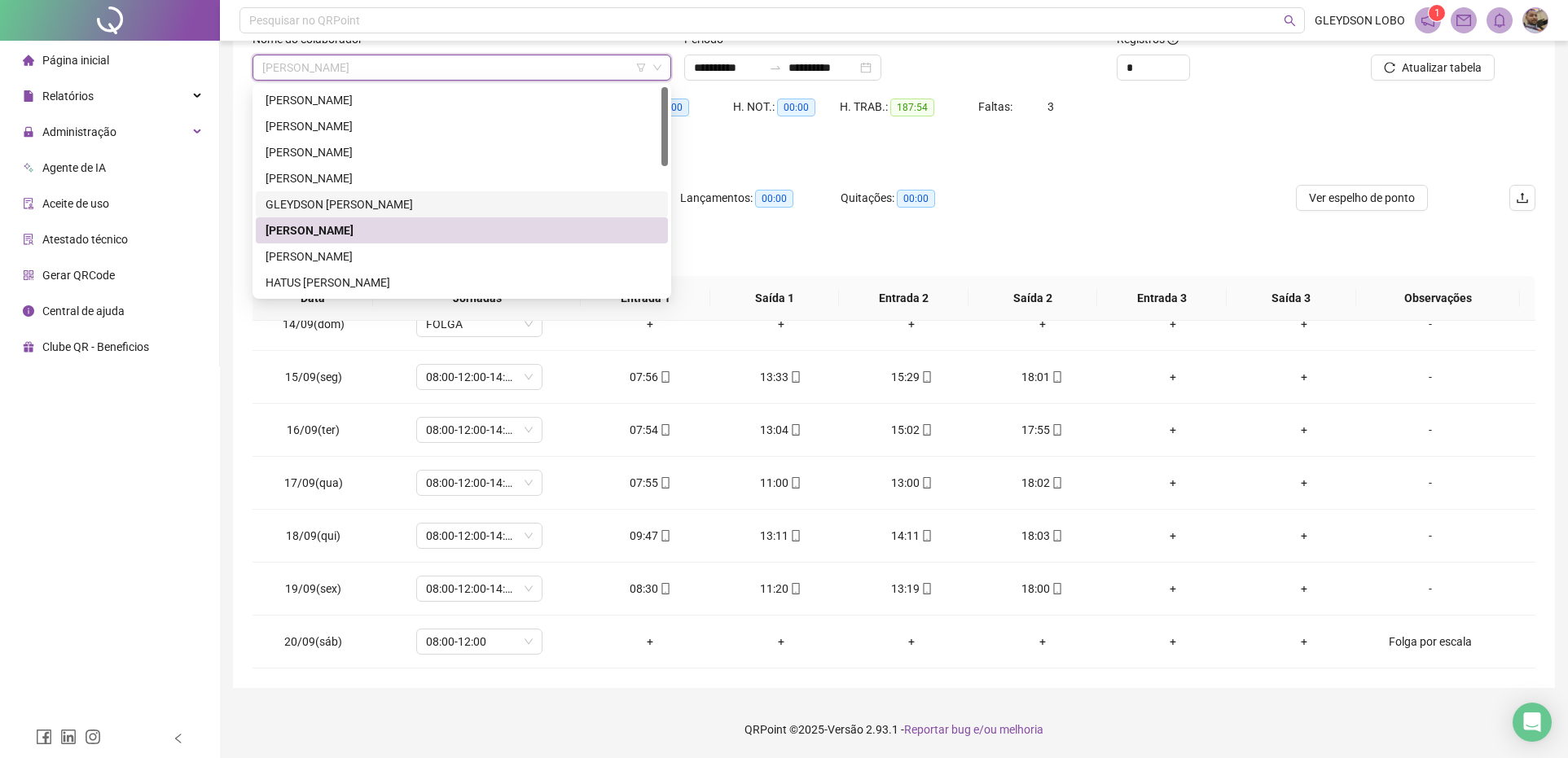
scroll to position [102, 0]
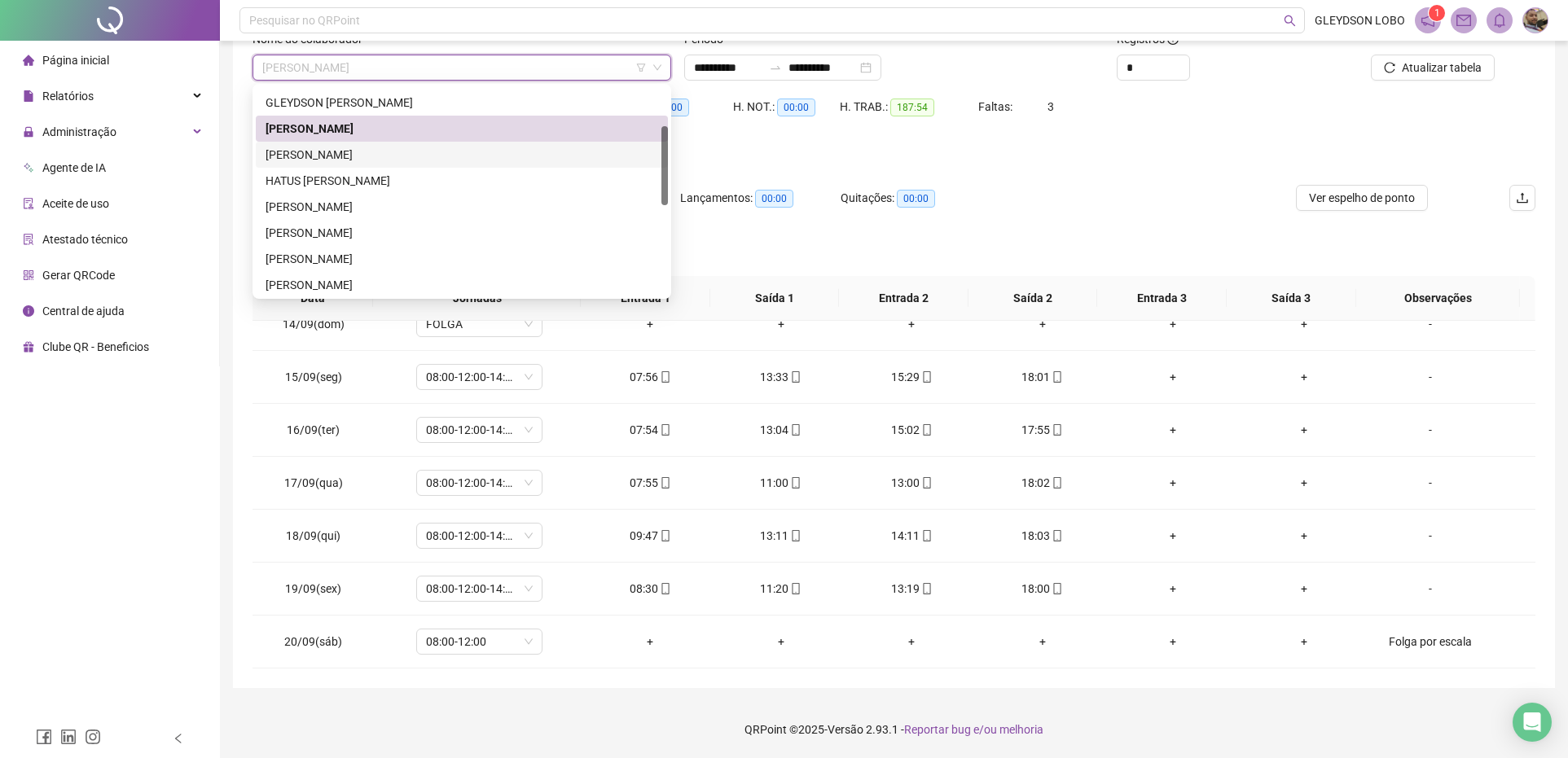
click at [380, 152] on div "[PERSON_NAME]" at bounding box center [461, 155] width 393 height 18
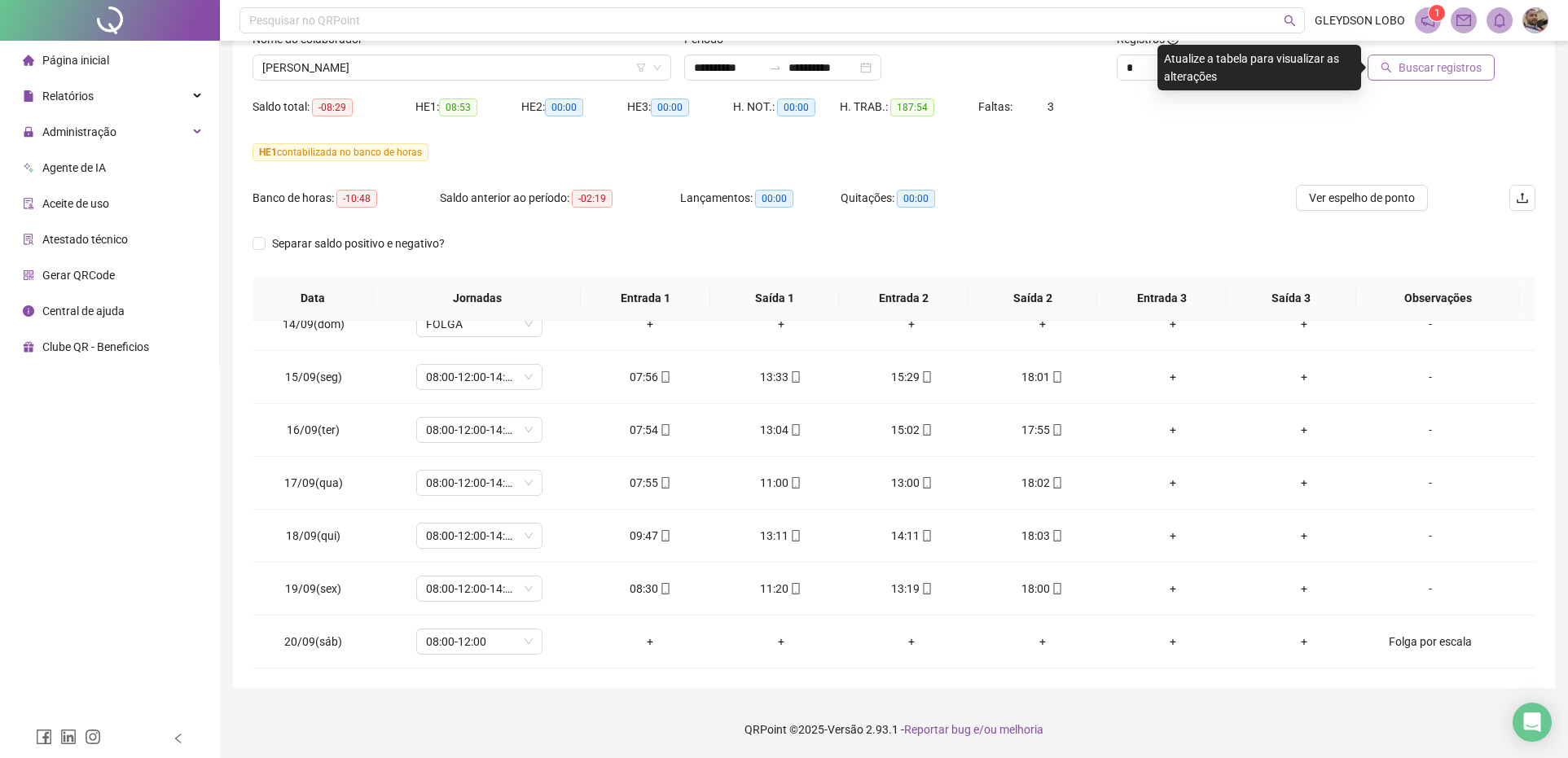
click at [1425, 63] on span "Buscar registros" at bounding box center [1440, 68] width 83 height 18
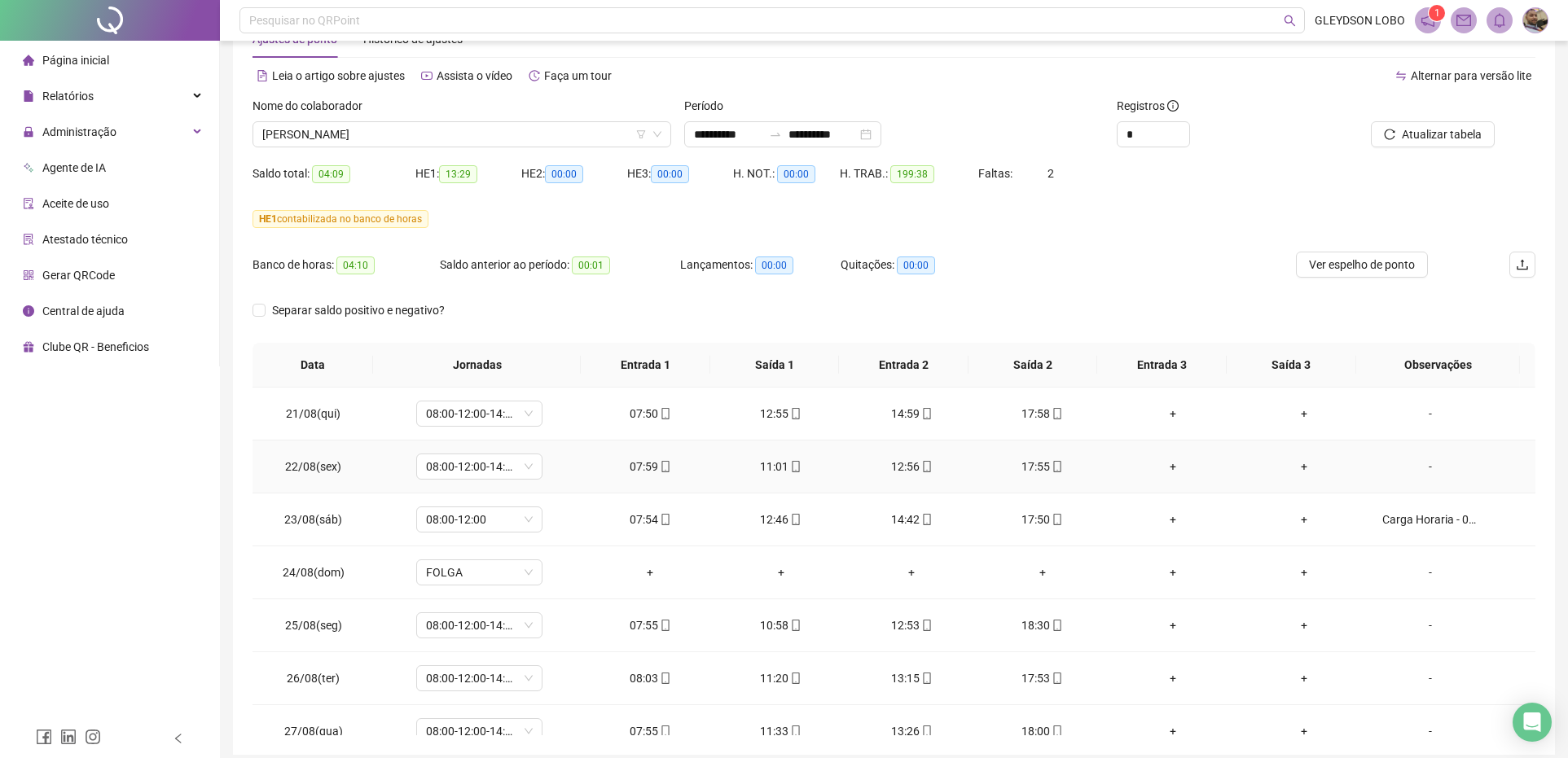
scroll to position [0, 0]
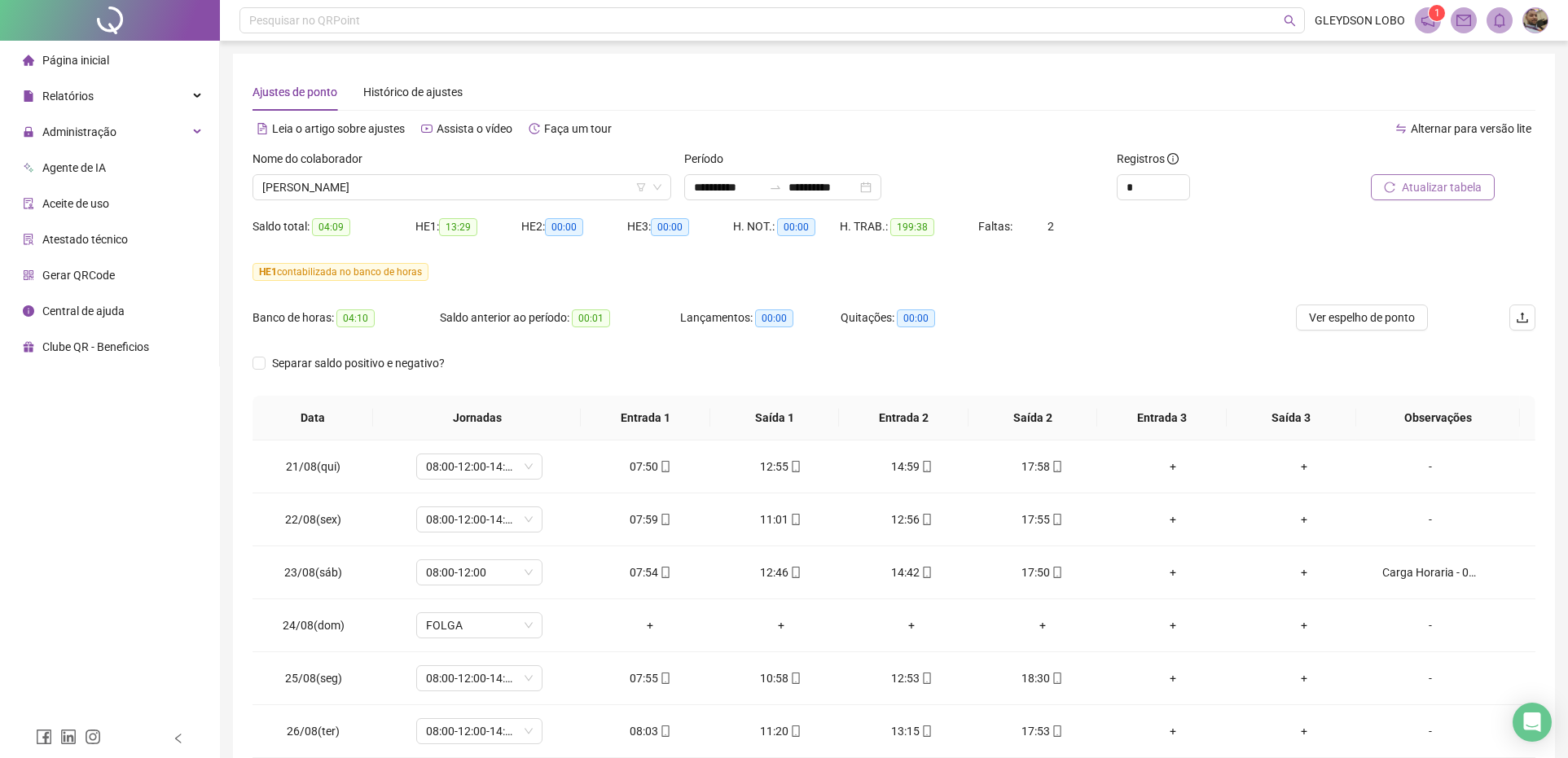
click at [1433, 192] on span "Atualizar tabela" at bounding box center [1442, 187] width 80 height 18
click at [1443, 167] on div at bounding box center [1414, 161] width 162 height 24
click at [1436, 172] on div at bounding box center [1414, 161] width 162 height 24
click at [1436, 180] on span "Atualizar tabela" at bounding box center [1442, 187] width 80 height 18
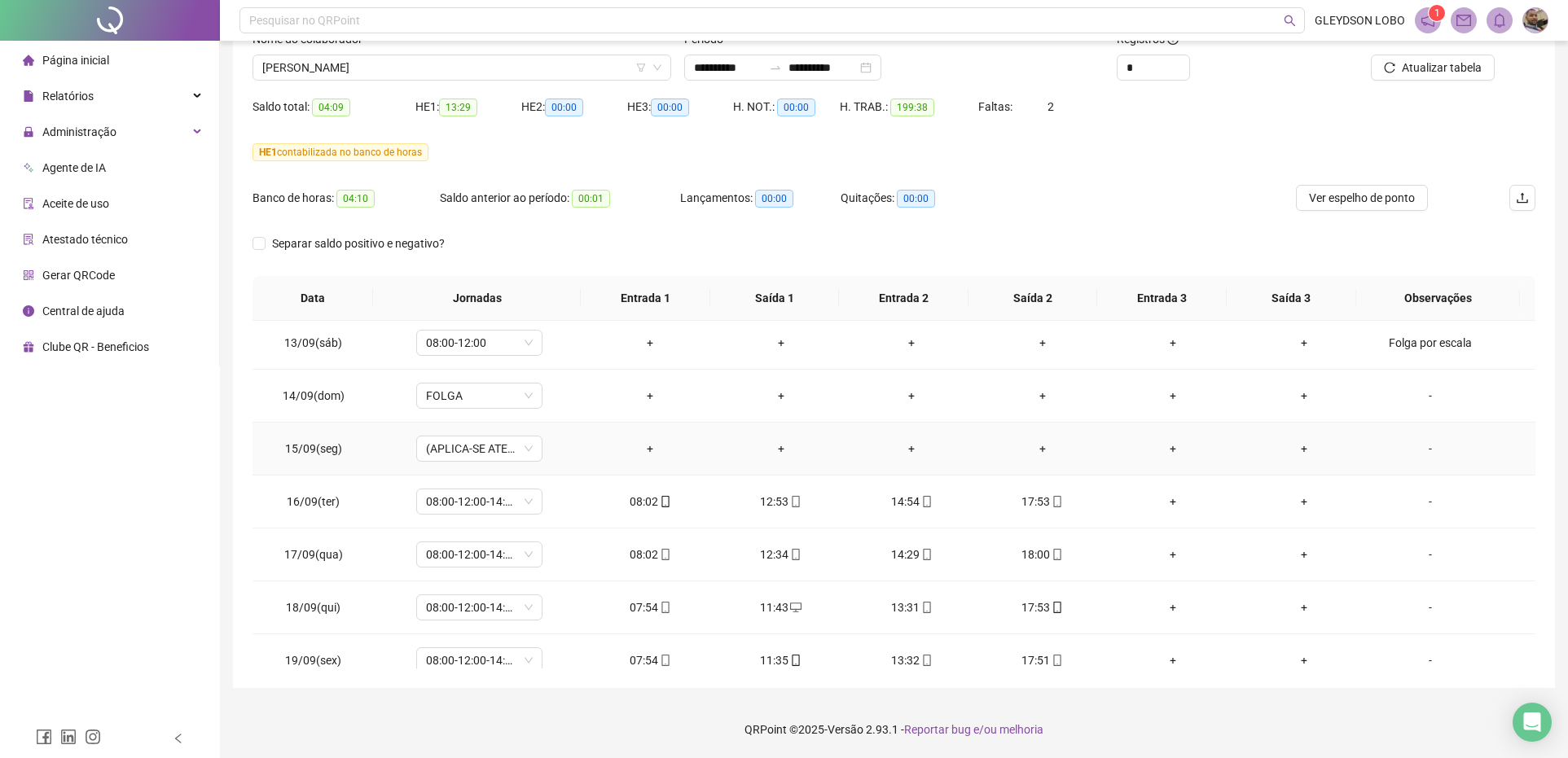
scroll to position [1300, 0]
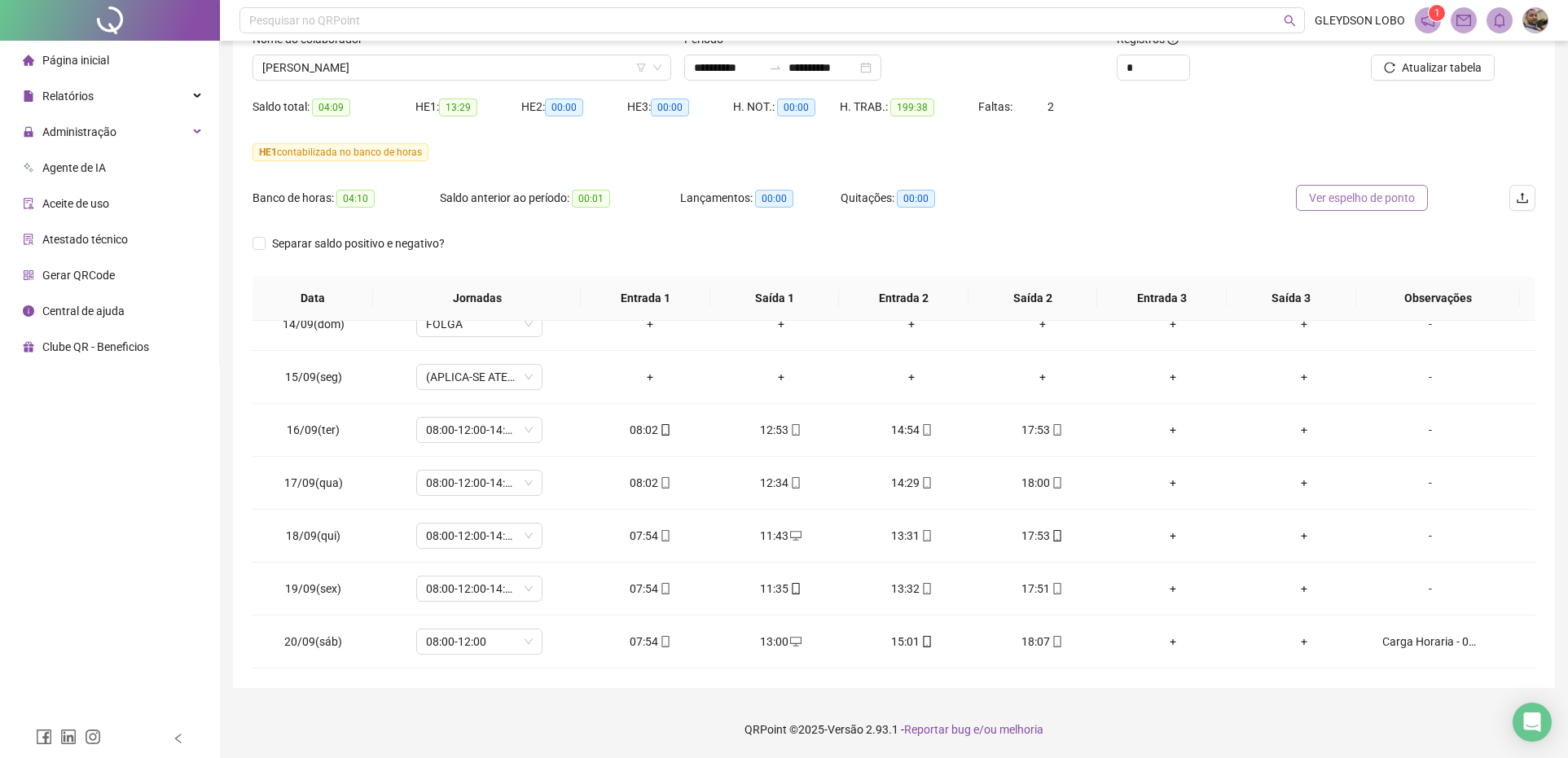
click at [1358, 193] on span "Ver espelho de ponto" at bounding box center [1362, 198] width 106 height 18
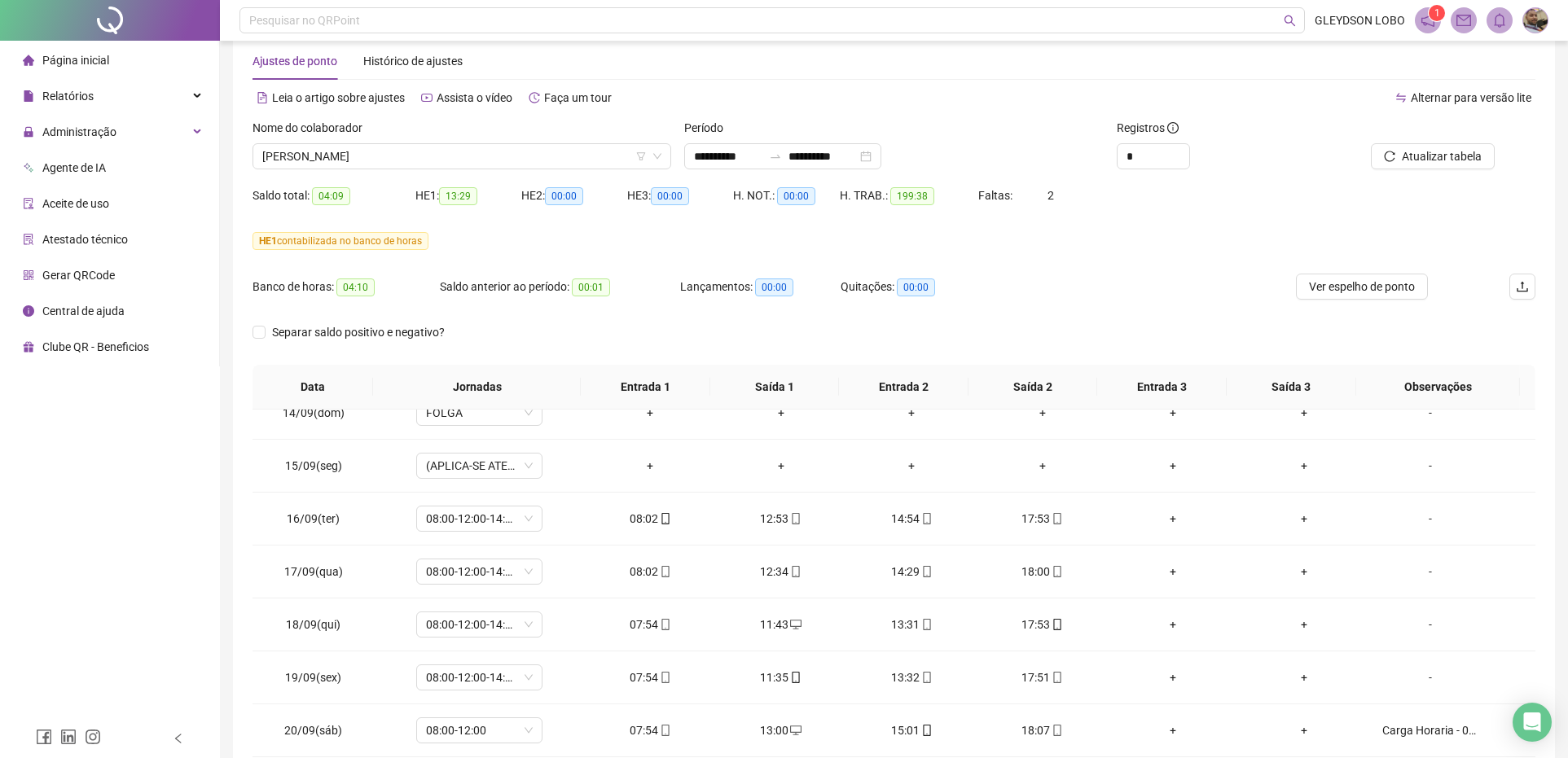
scroll to position [0, 0]
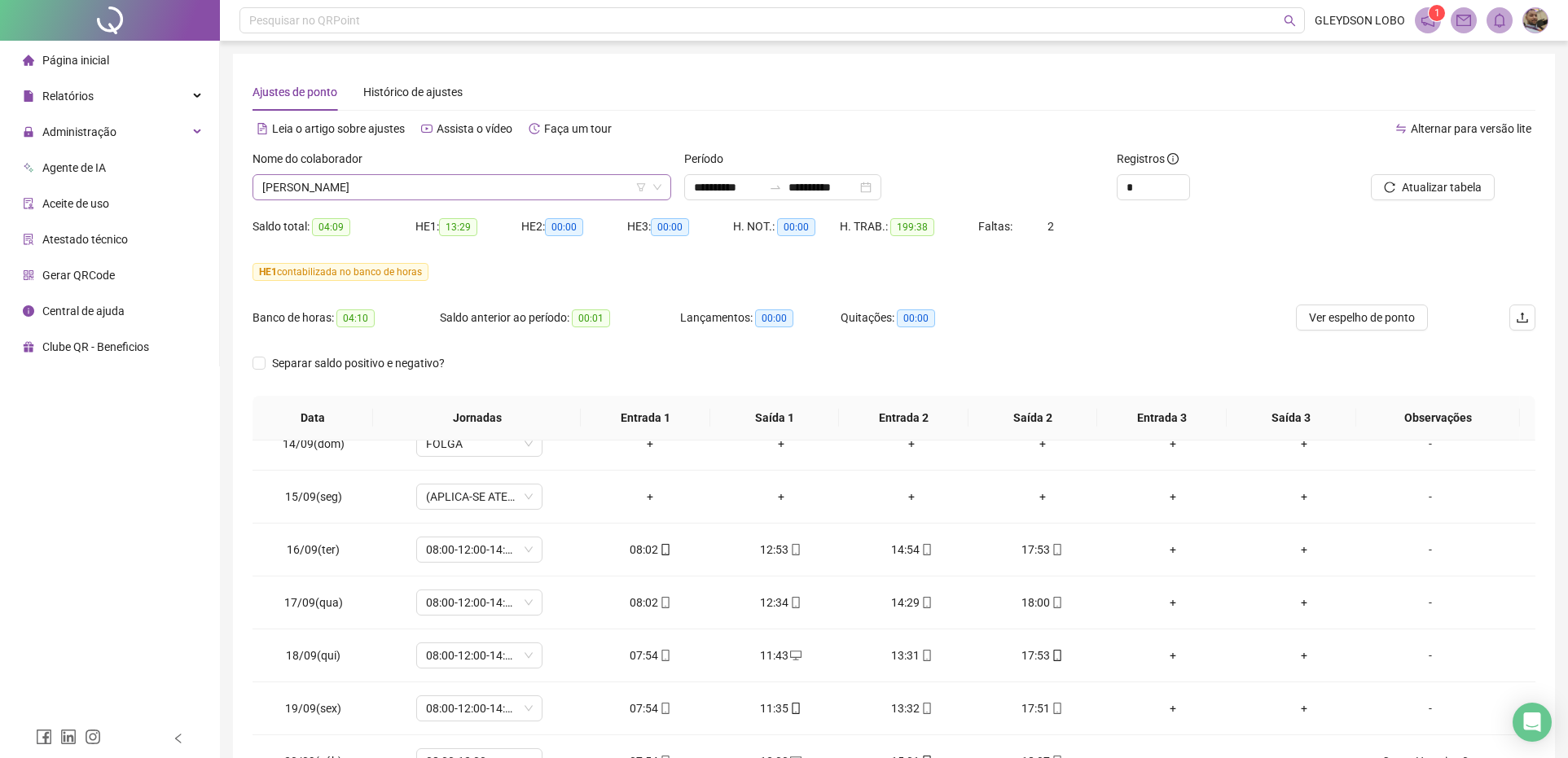
click at [397, 190] on span "[PERSON_NAME]" at bounding box center [461, 187] width 399 height 24
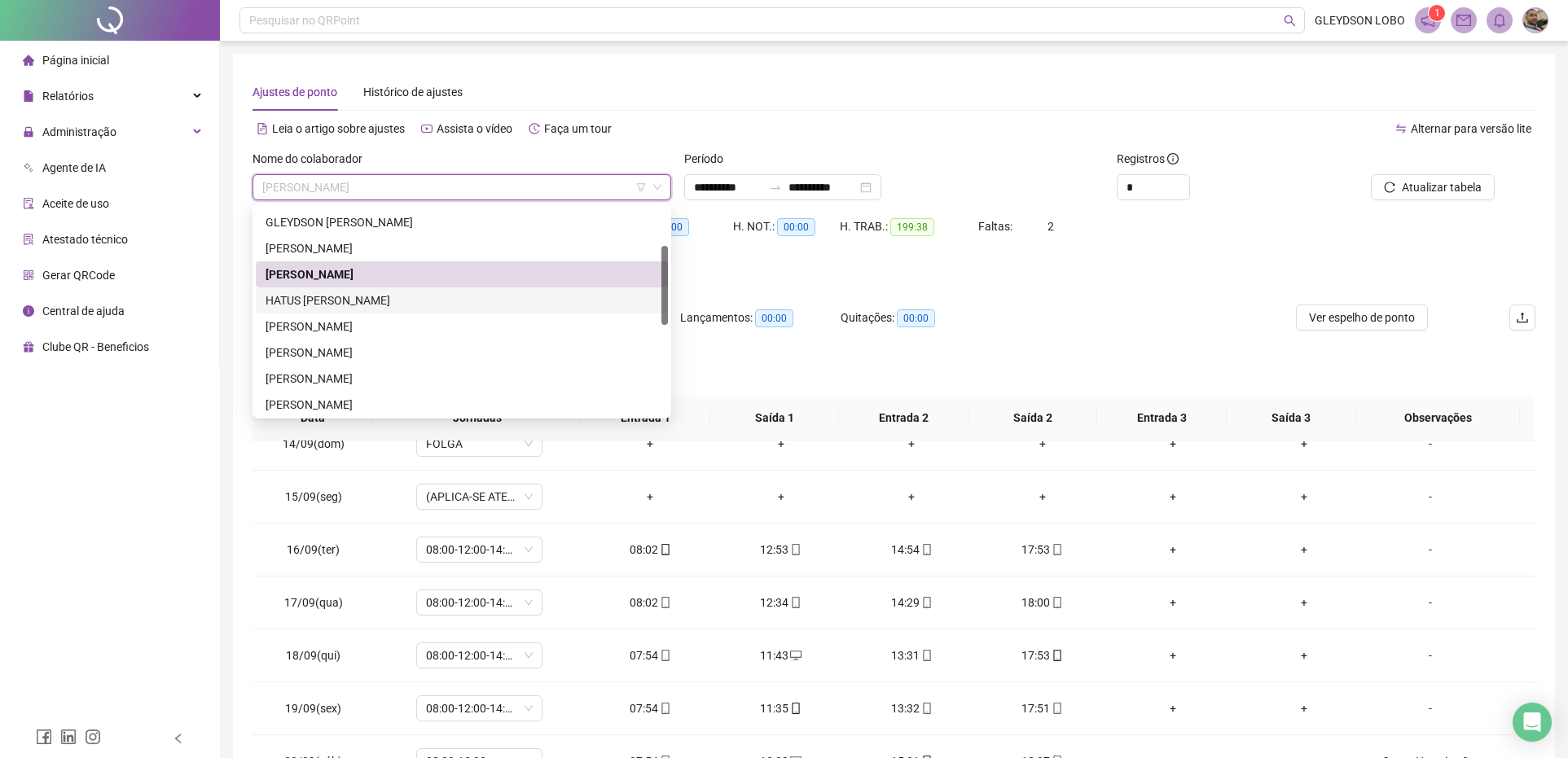
click at [358, 301] on div "HATUS [PERSON_NAME]" at bounding box center [461, 300] width 393 height 18
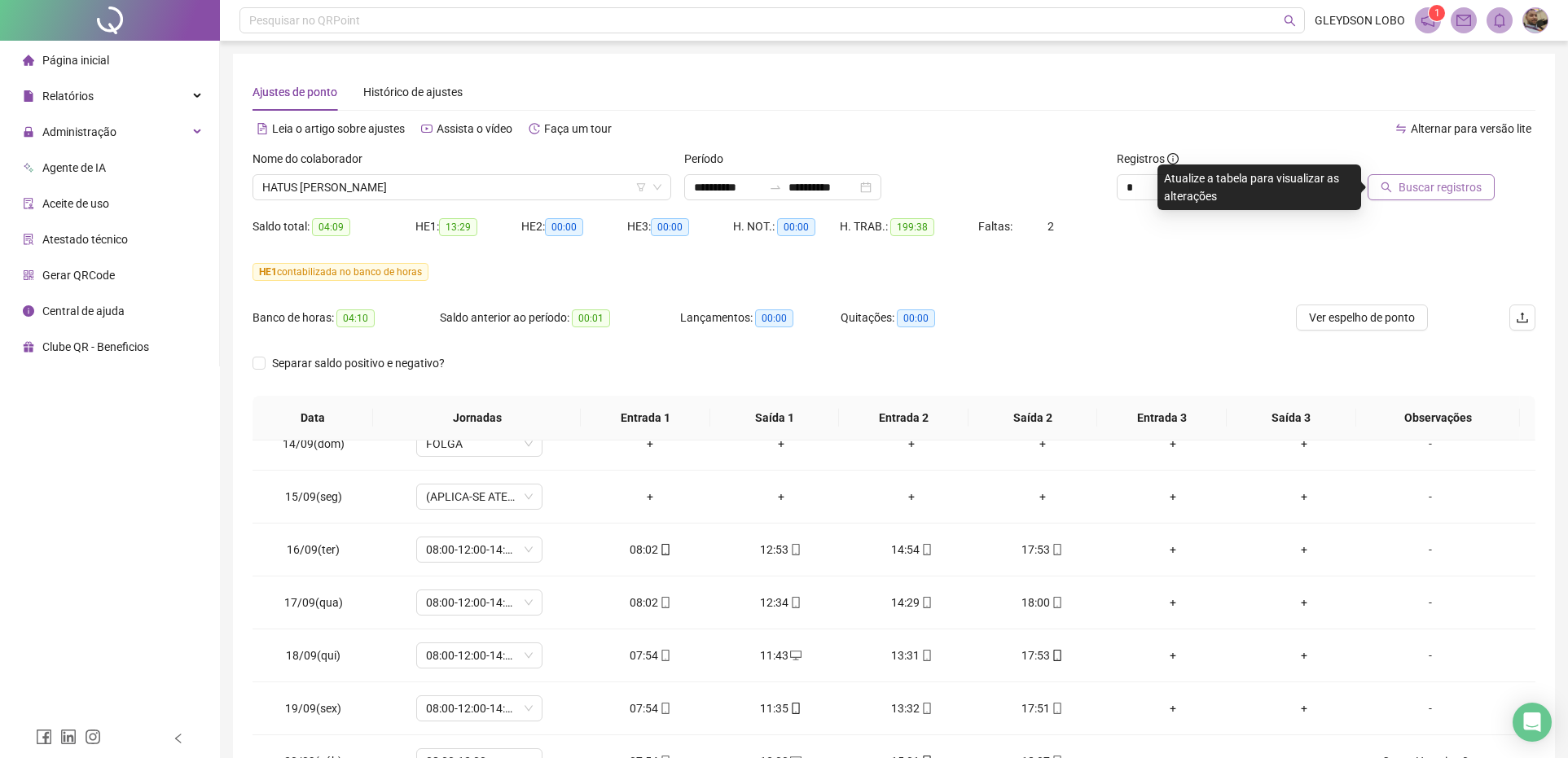
click at [1397, 176] on button "Buscar registros" at bounding box center [1431, 187] width 127 height 26
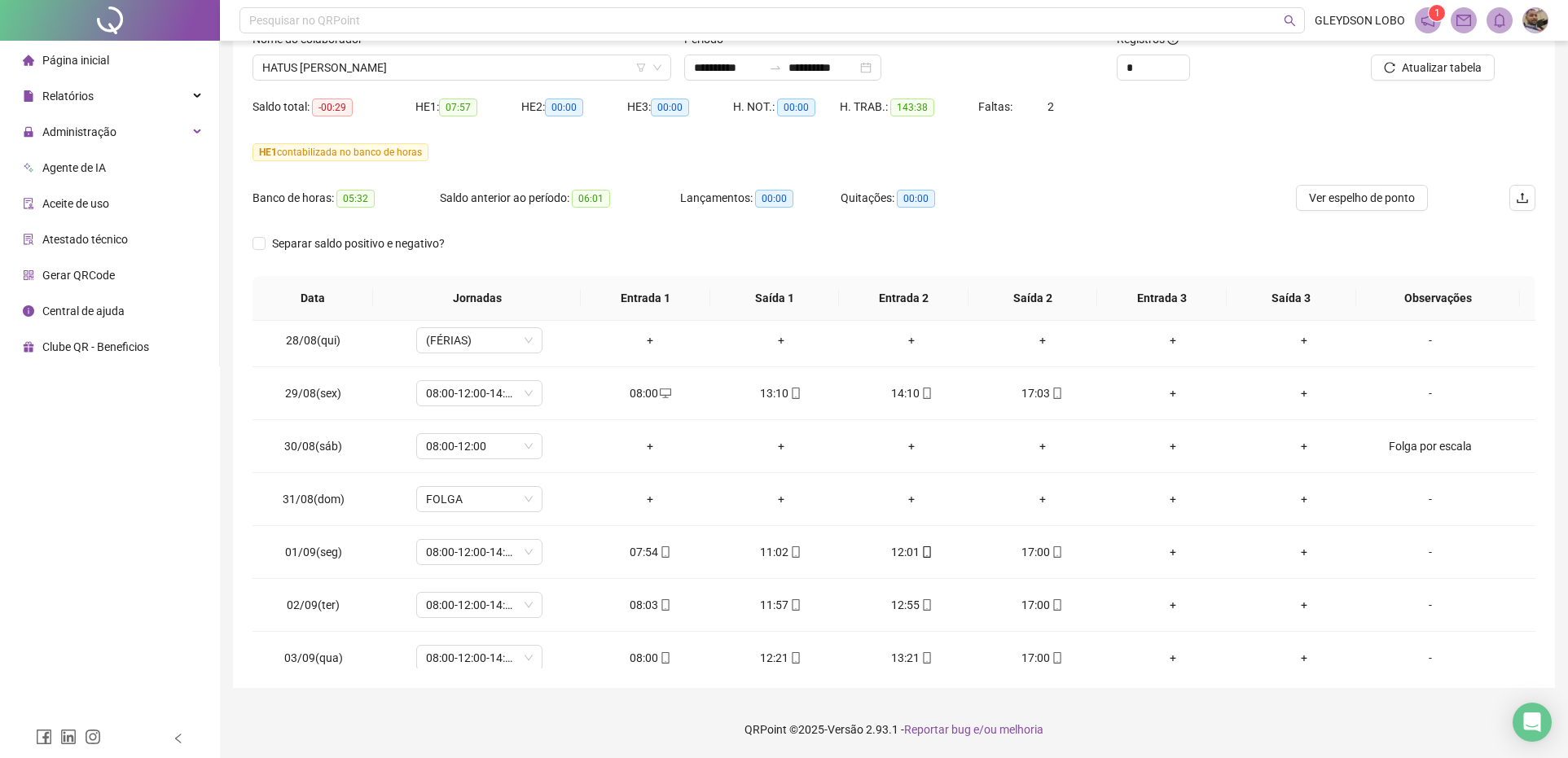
scroll to position [77, 0]
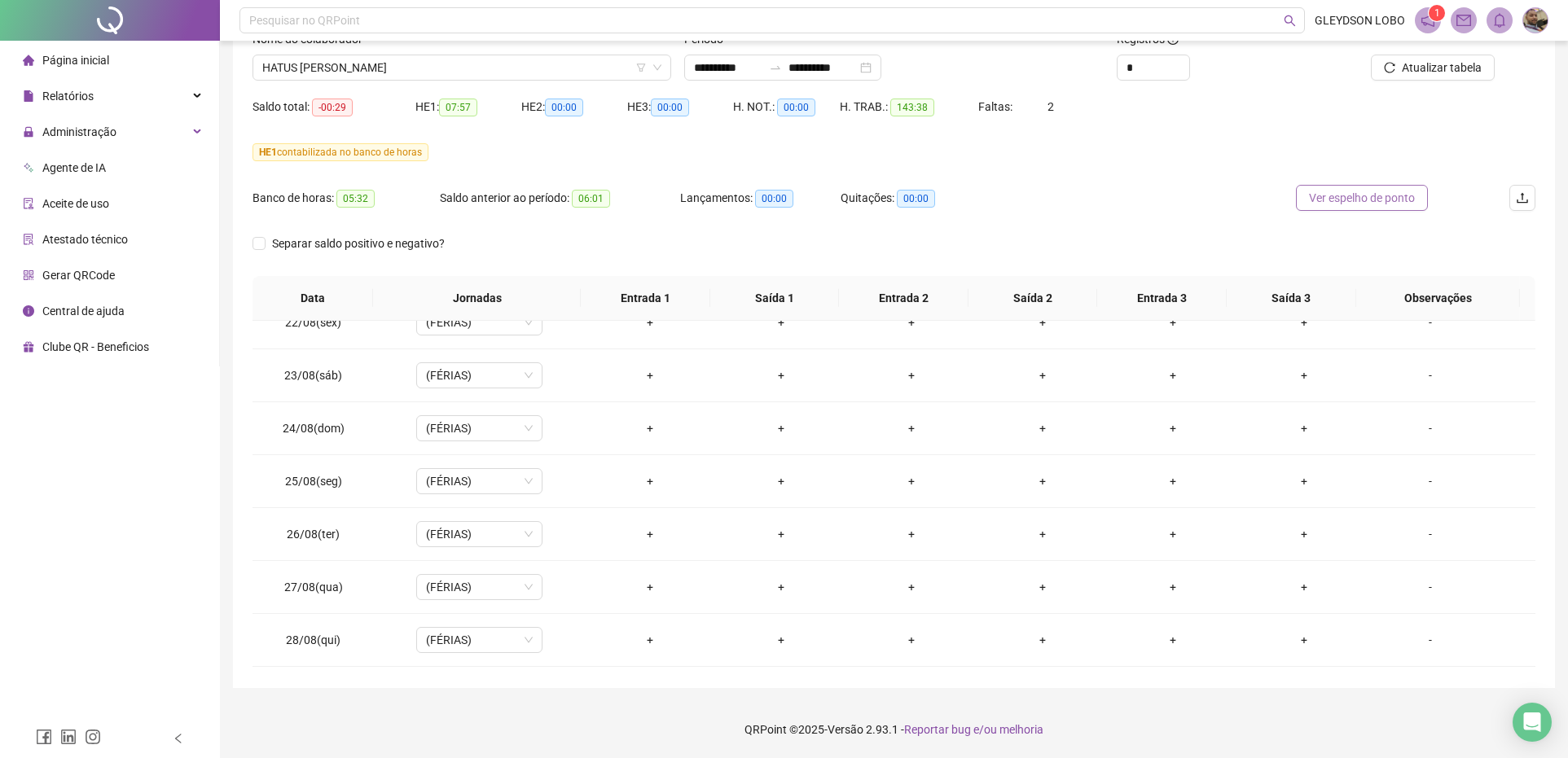
click at [1345, 205] on span "Ver espelho de ponto" at bounding box center [1362, 198] width 106 height 18
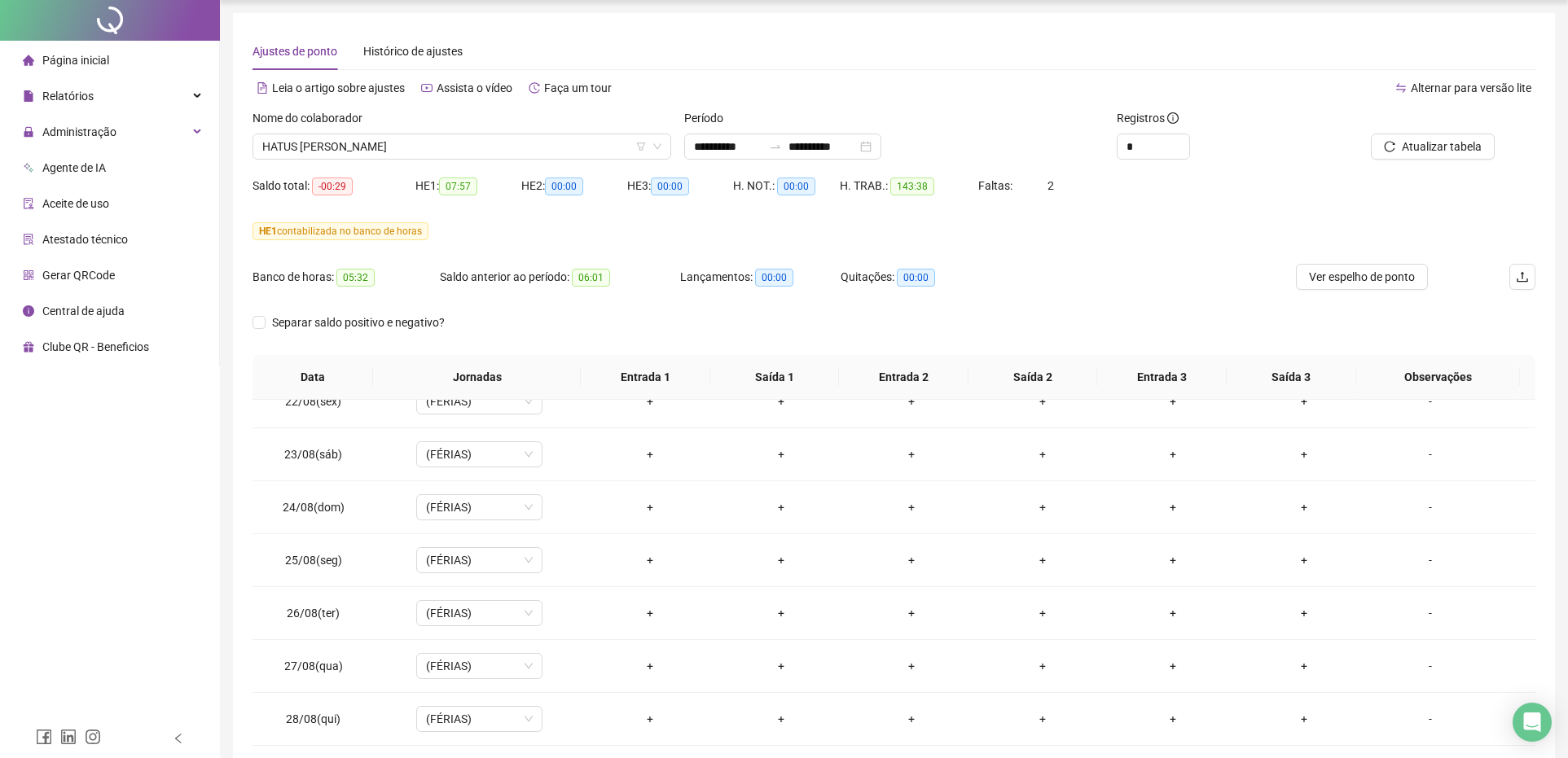
scroll to position [0, 0]
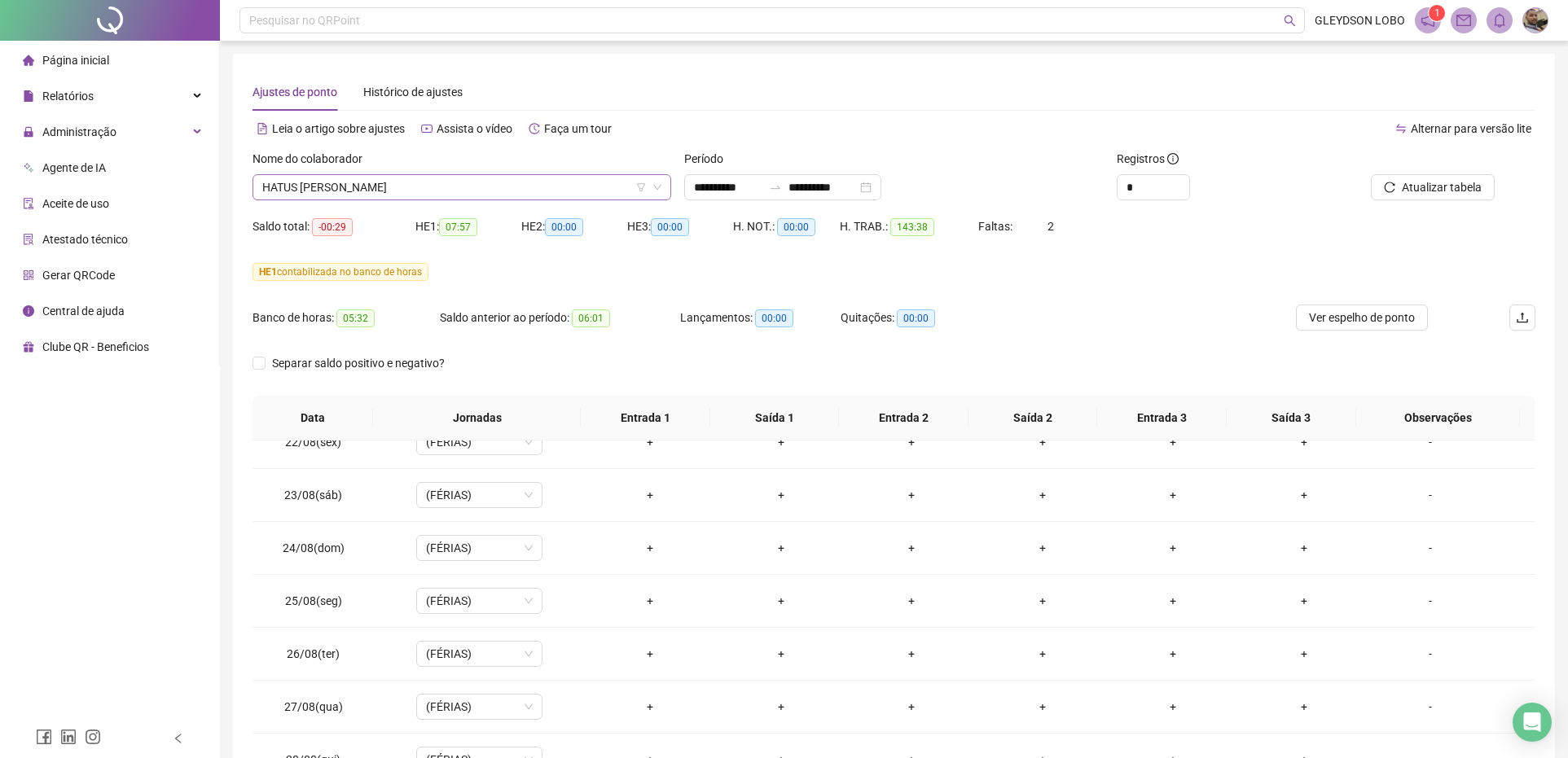
click at [518, 181] on span "HATUS [PERSON_NAME]" at bounding box center [461, 187] width 399 height 24
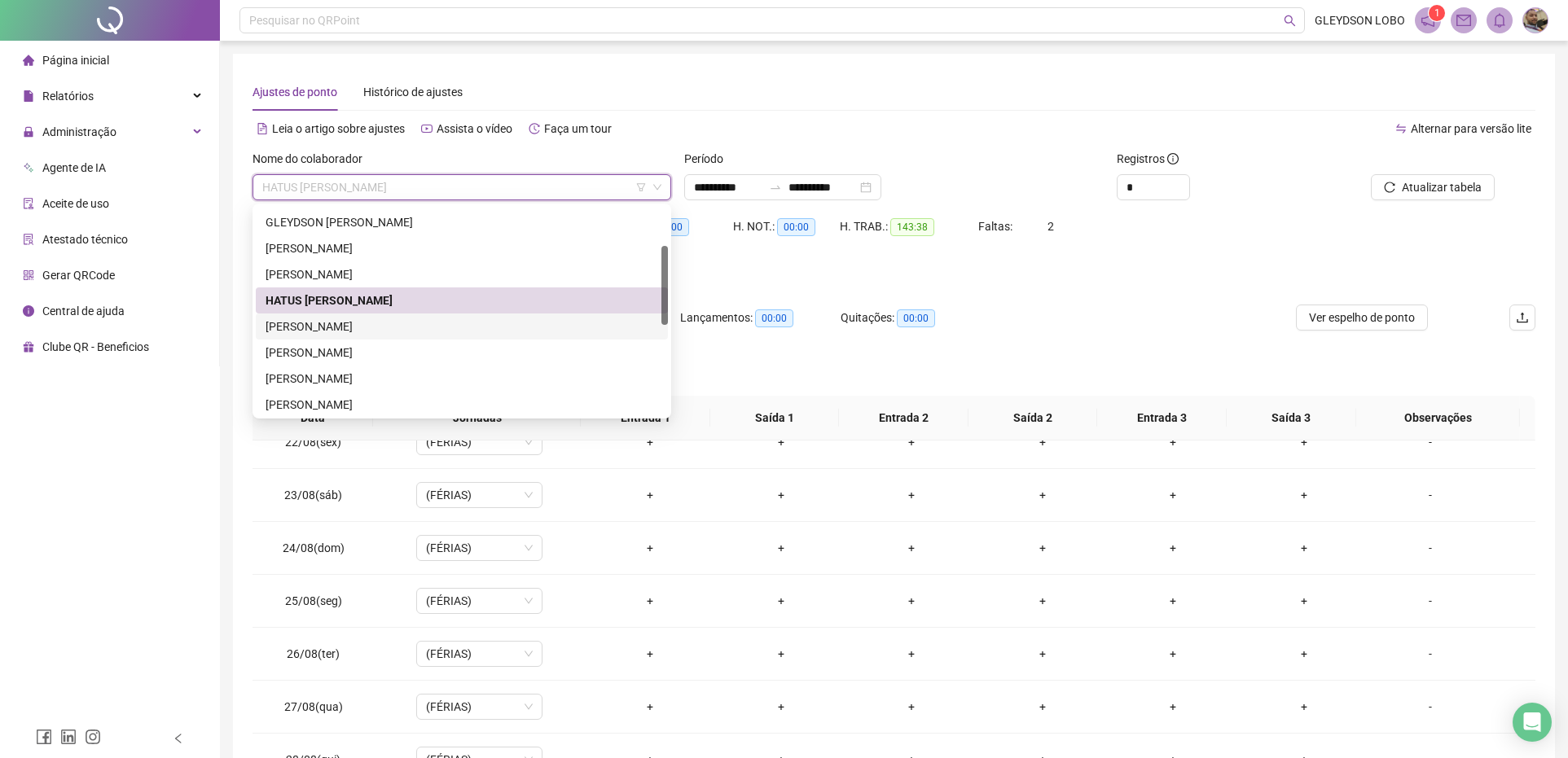
click at [311, 331] on div "[PERSON_NAME]" at bounding box center [461, 327] width 393 height 18
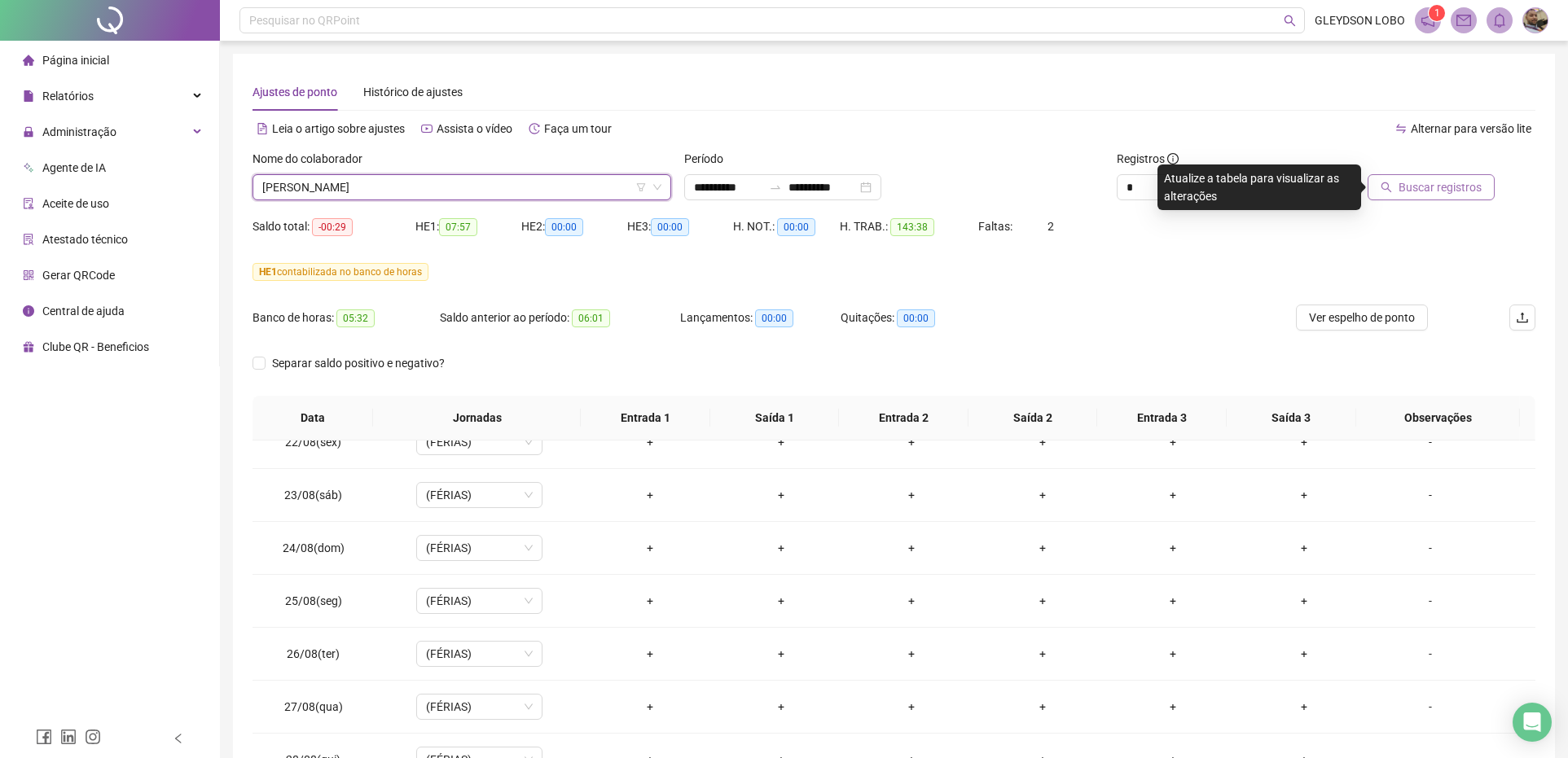
click at [1463, 182] on span "Buscar registros" at bounding box center [1440, 187] width 83 height 18
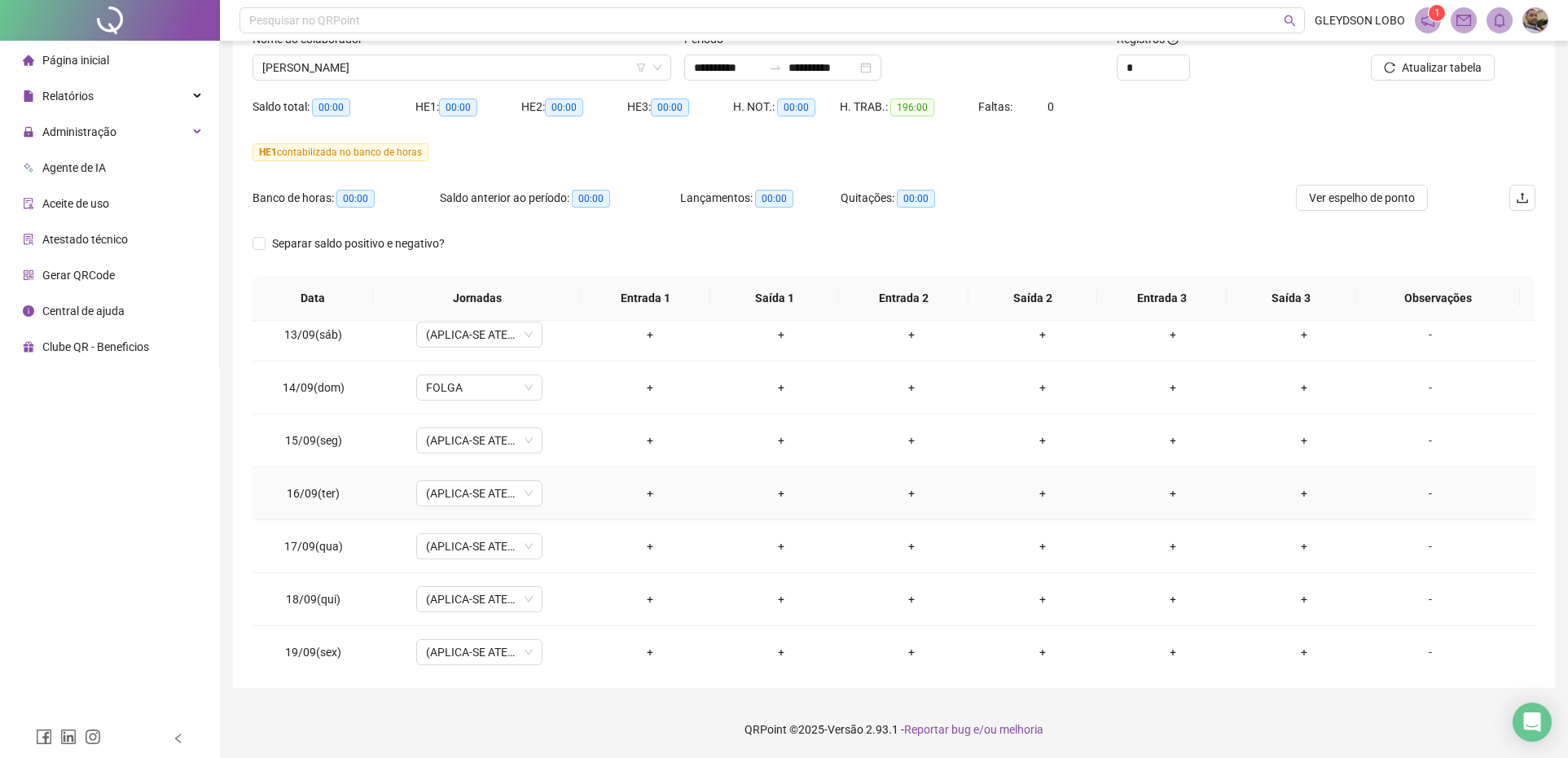
scroll to position [1300, 0]
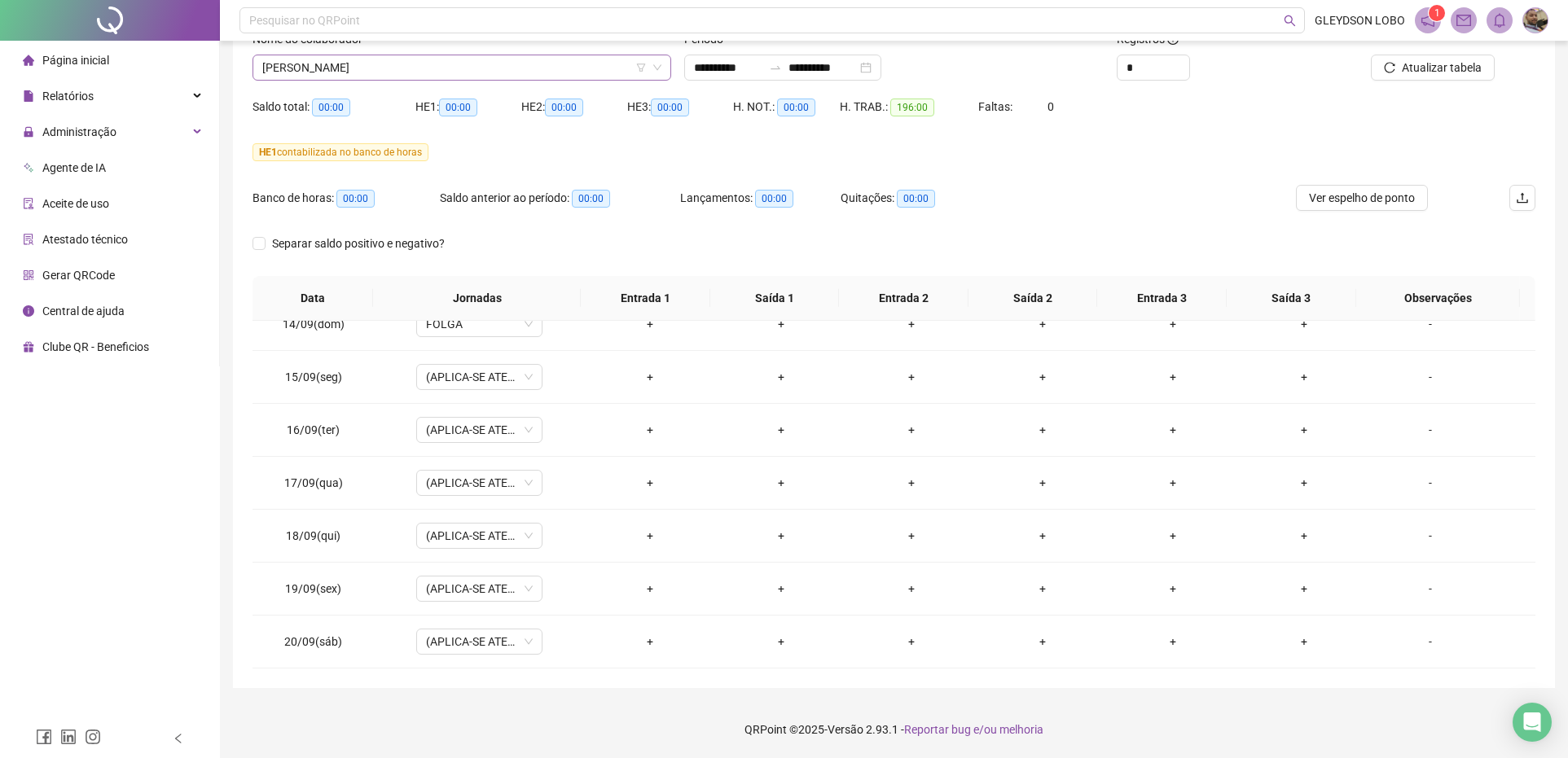
click at [442, 71] on span "[PERSON_NAME]" at bounding box center [461, 67] width 399 height 24
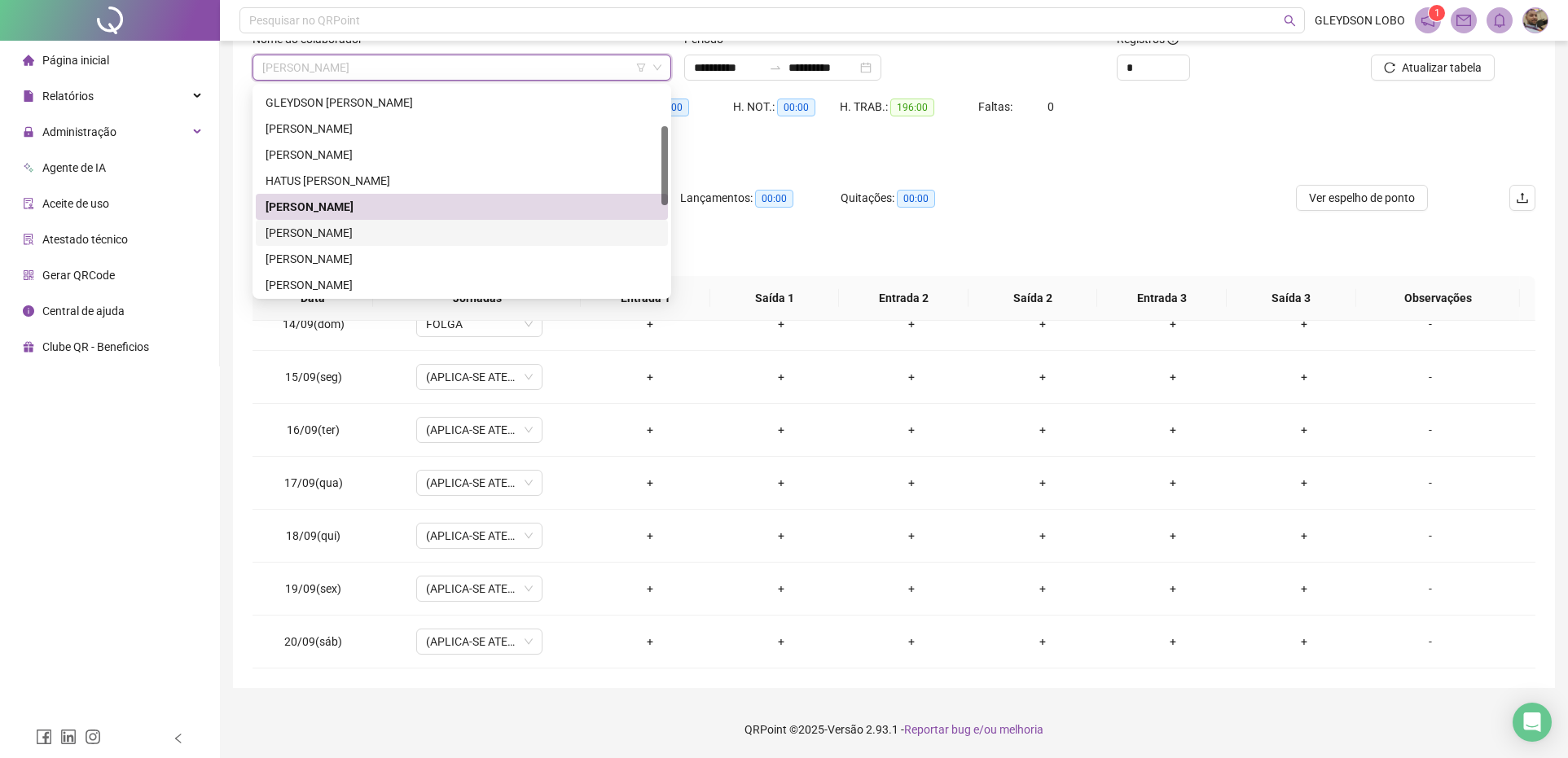
click at [343, 228] on div "[PERSON_NAME]" at bounding box center [461, 232] width 393 height 18
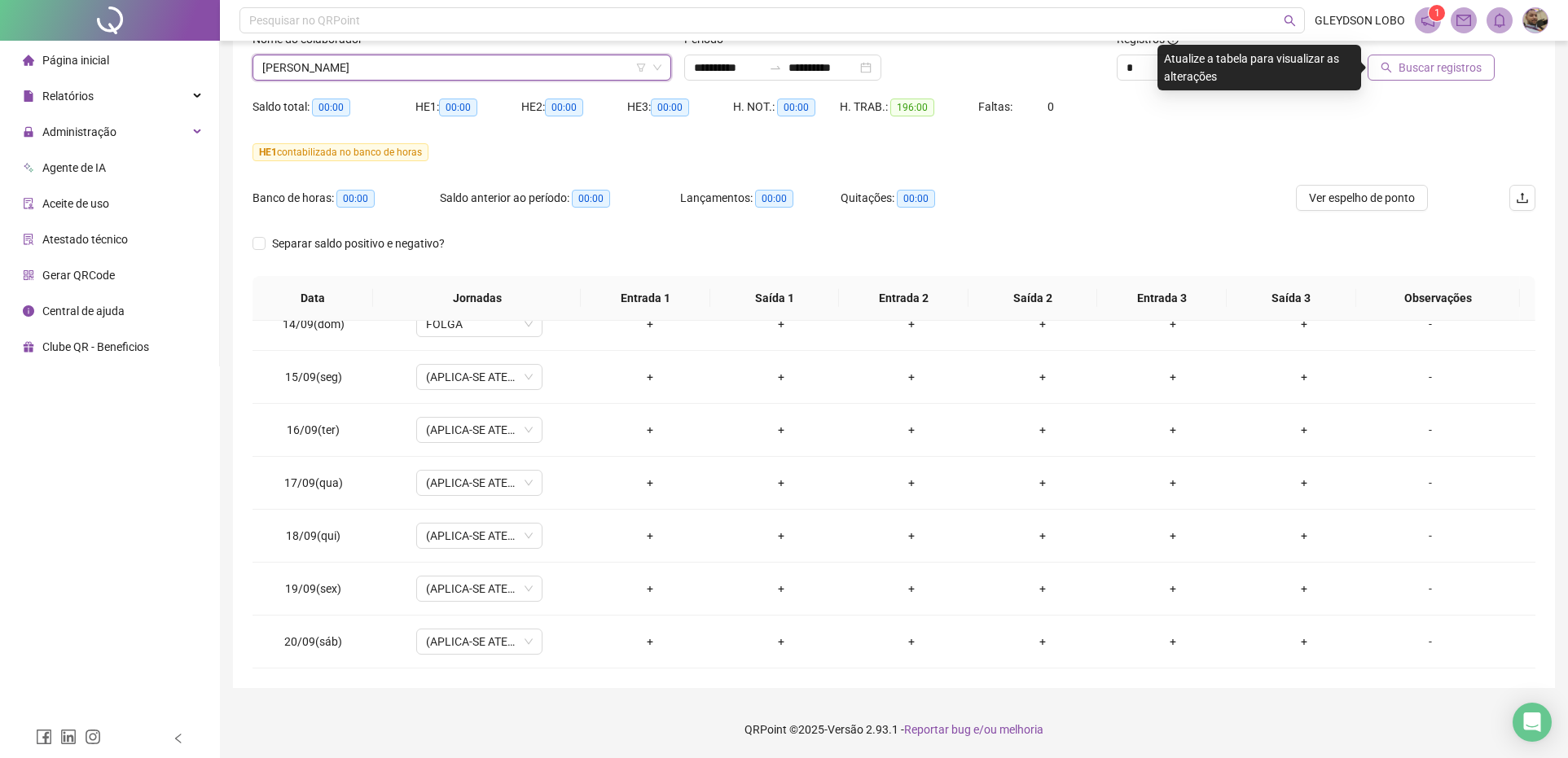
click at [1402, 69] on span "Buscar registros" at bounding box center [1440, 68] width 83 height 18
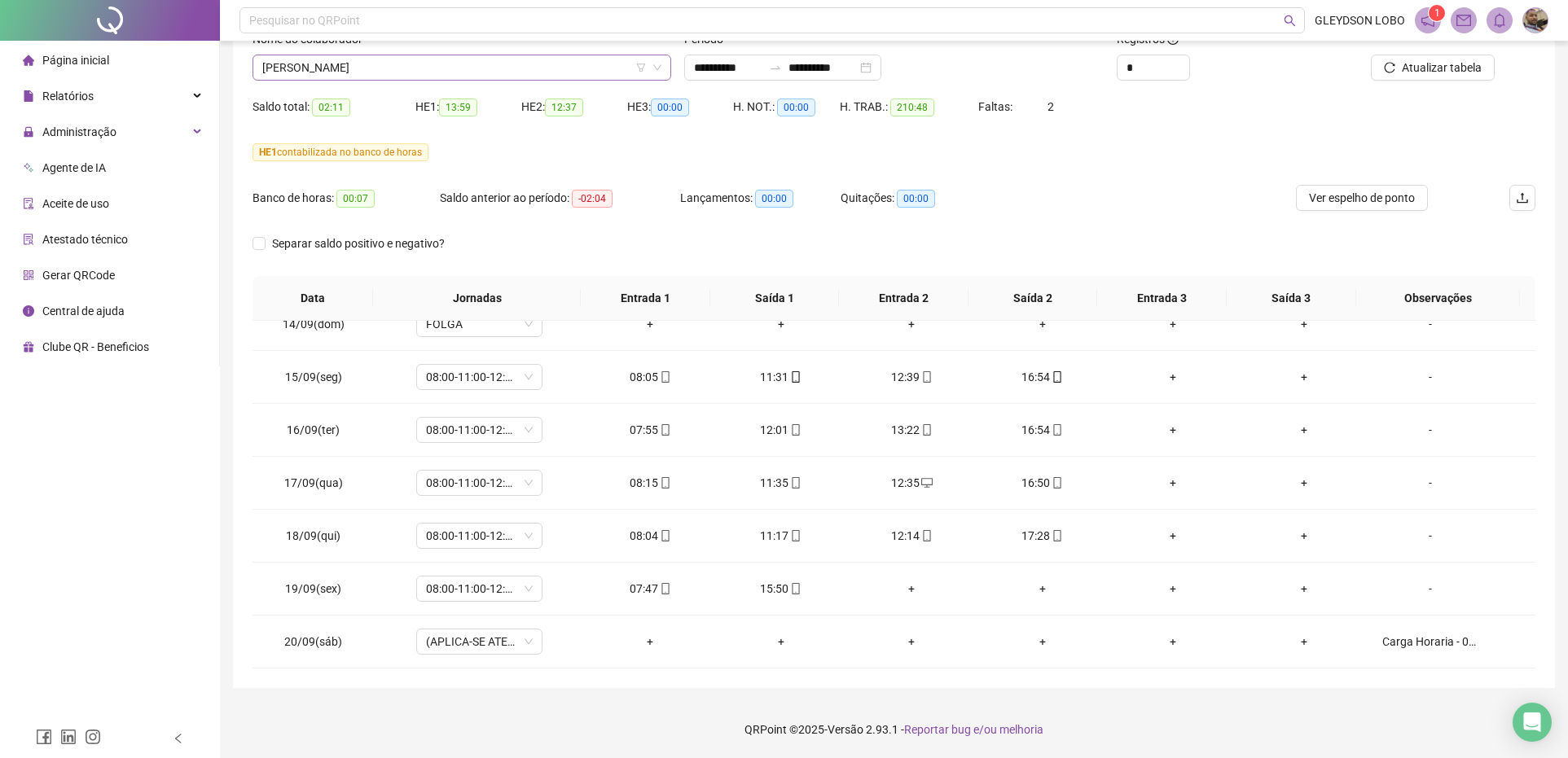
click at [570, 71] on span "[PERSON_NAME]" at bounding box center [461, 67] width 399 height 24
click at [1415, 68] on span "Atualizar tabela" at bounding box center [1442, 68] width 80 height 18
